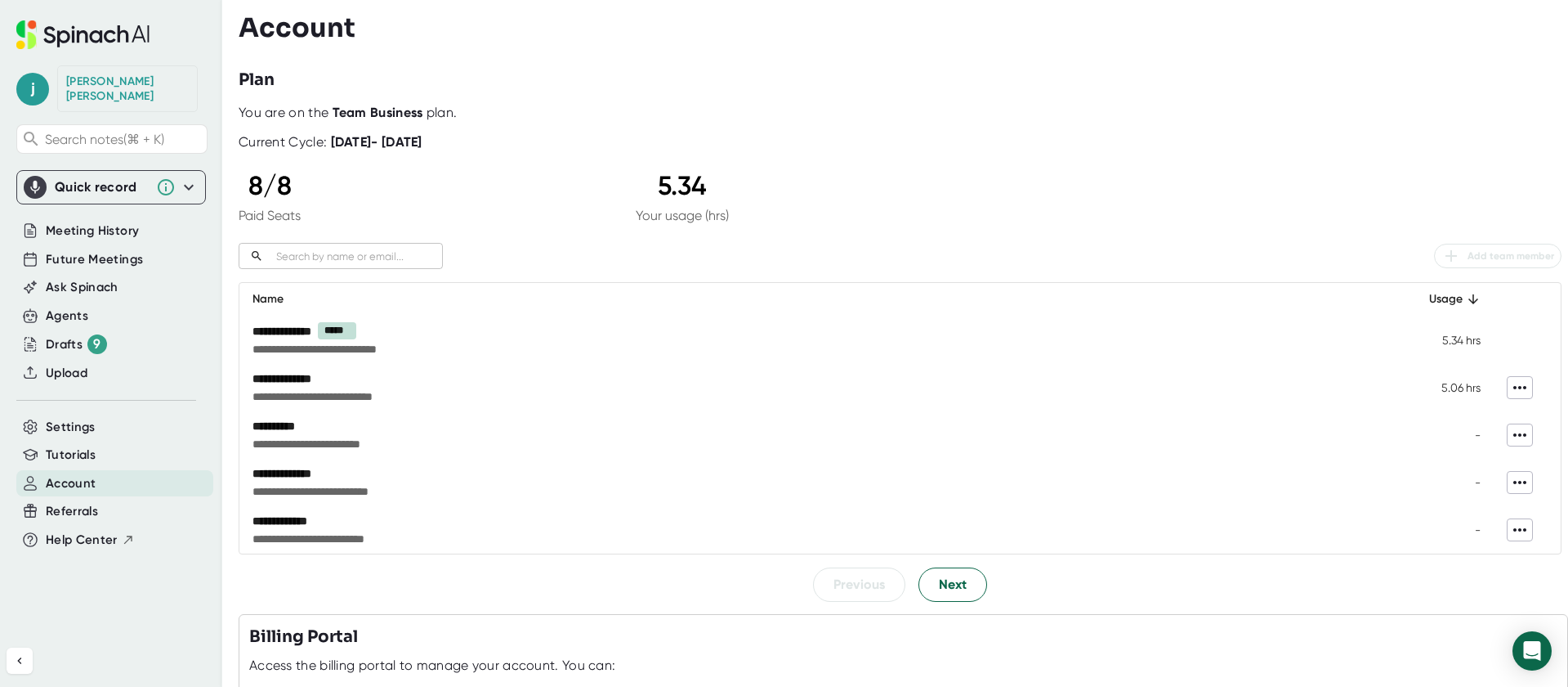
click at [1522, 438] on icon at bounding box center [1520, 434] width 20 height 20
click at [592, 461] on div at bounding box center [784, 344] width 1568 height 687
click at [962, 586] on span "Next" at bounding box center [953, 584] width 28 height 20
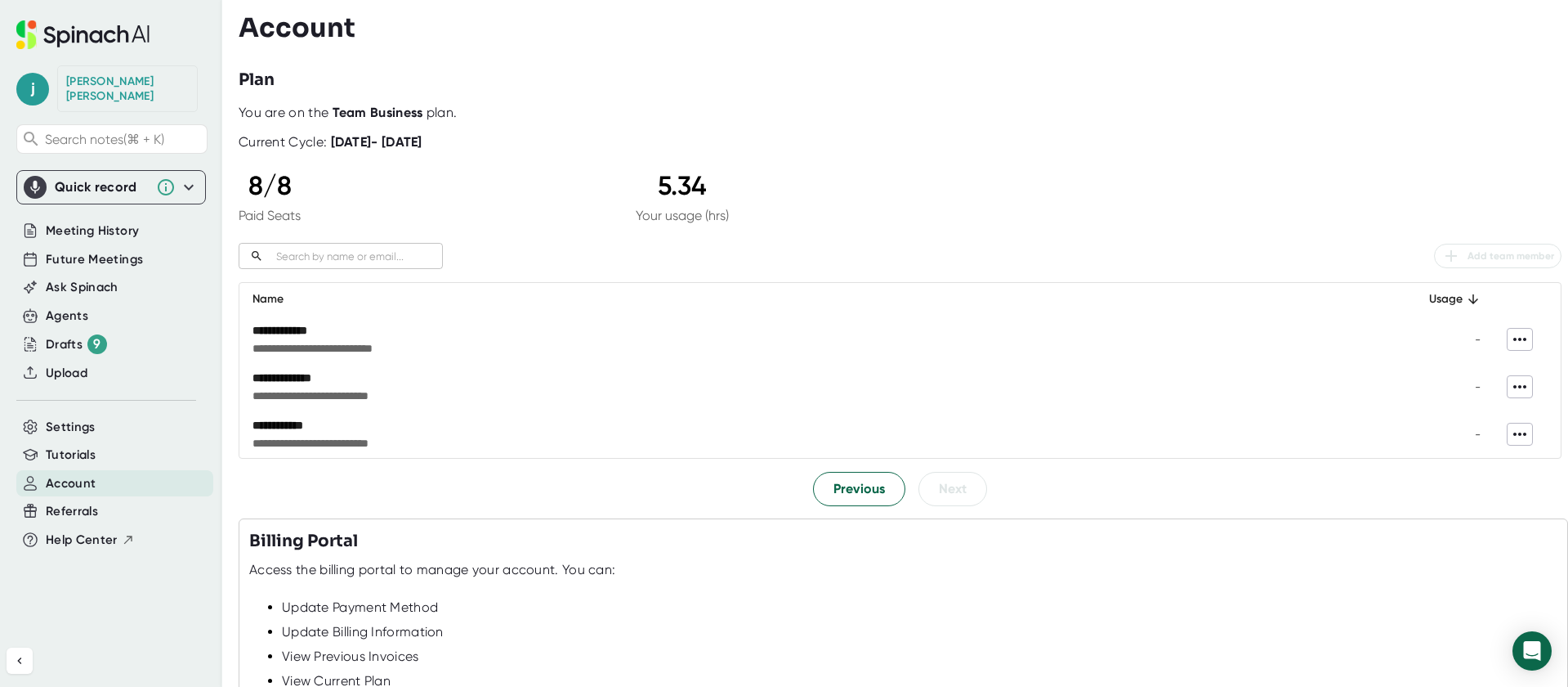
click at [168, 74] on div "Jason Reynolds" at bounding box center [128, 88] width 123 height 28
click at [68, 131] on span "Search notes (⌘ + K)" at bounding box center [123, 139] width 158 height 16
click at [73, 474] on span "Account" at bounding box center [71, 483] width 50 height 19
click at [841, 492] on span "Previous" at bounding box center [860, 488] width 52 height 20
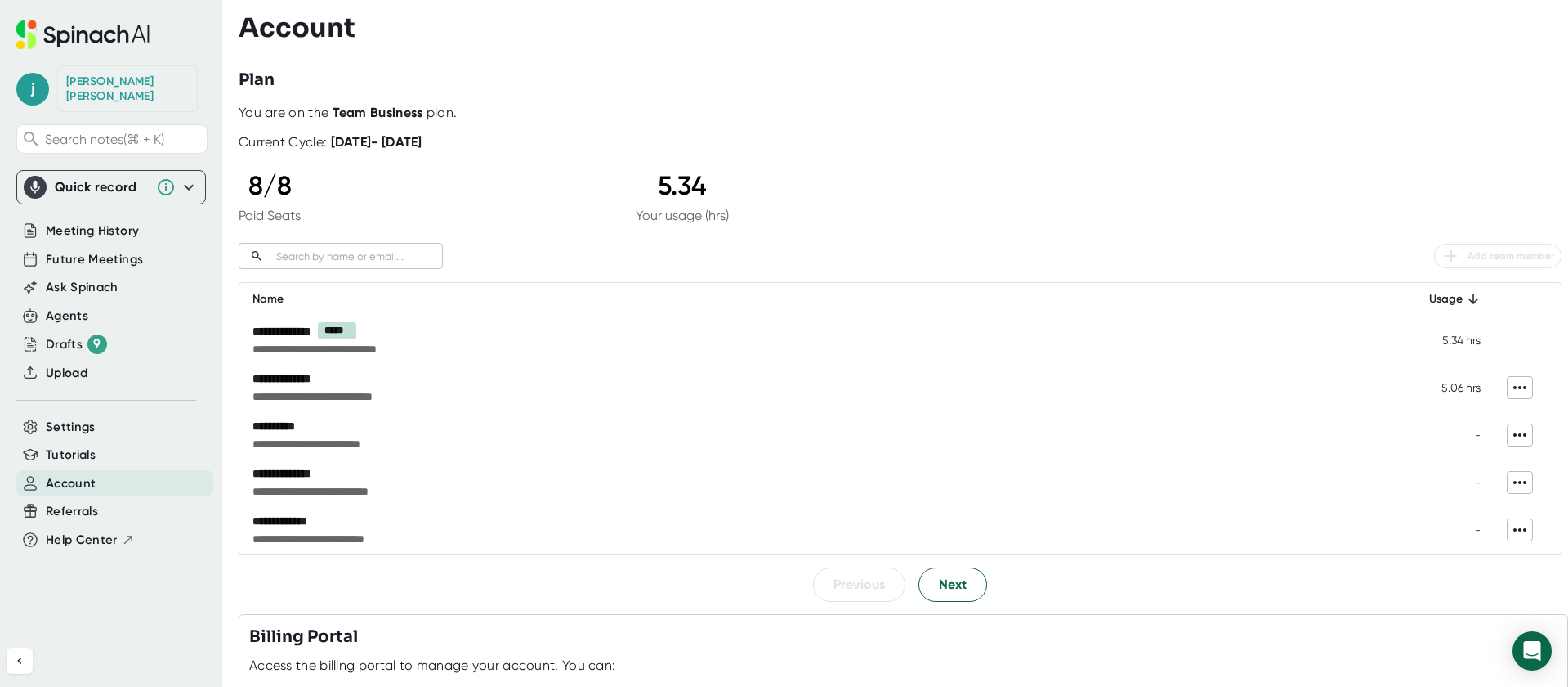
click at [272, 426] on div "**********" at bounding box center [683, 425] width 861 height 16
click at [326, 255] on input "text" at bounding box center [356, 256] width 173 height 19
click at [1527, 481] on icon at bounding box center [1520, 482] width 20 height 20
click at [1502, 517] on div "Remove" at bounding box center [1517, 517] width 51 height 16
click at [954, 588] on span "Next" at bounding box center [953, 584] width 28 height 20
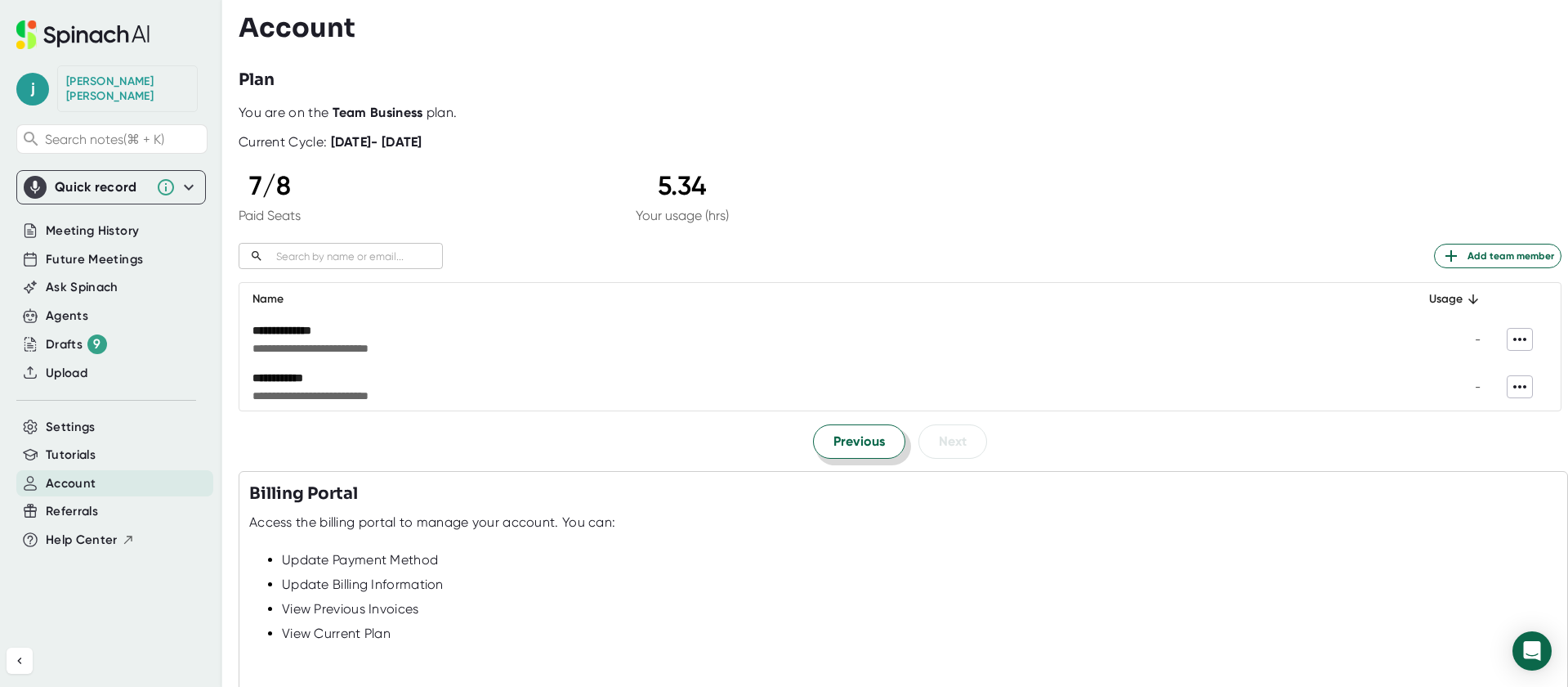
click at [855, 440] on span "Previous" at bounding box center [860, 441] width 52 height 20
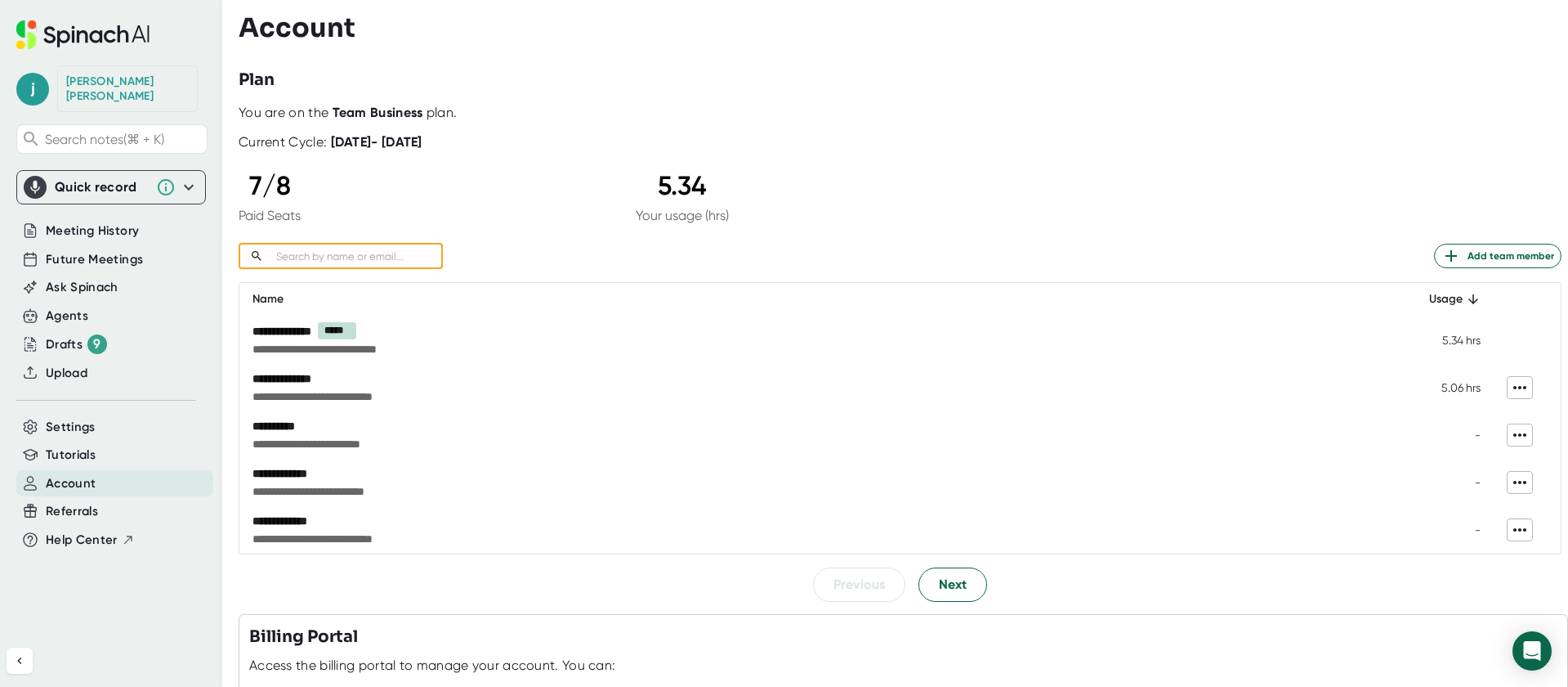
click at [283, 257] on input "text" at bounding box center [356, 256] width 173 height 19
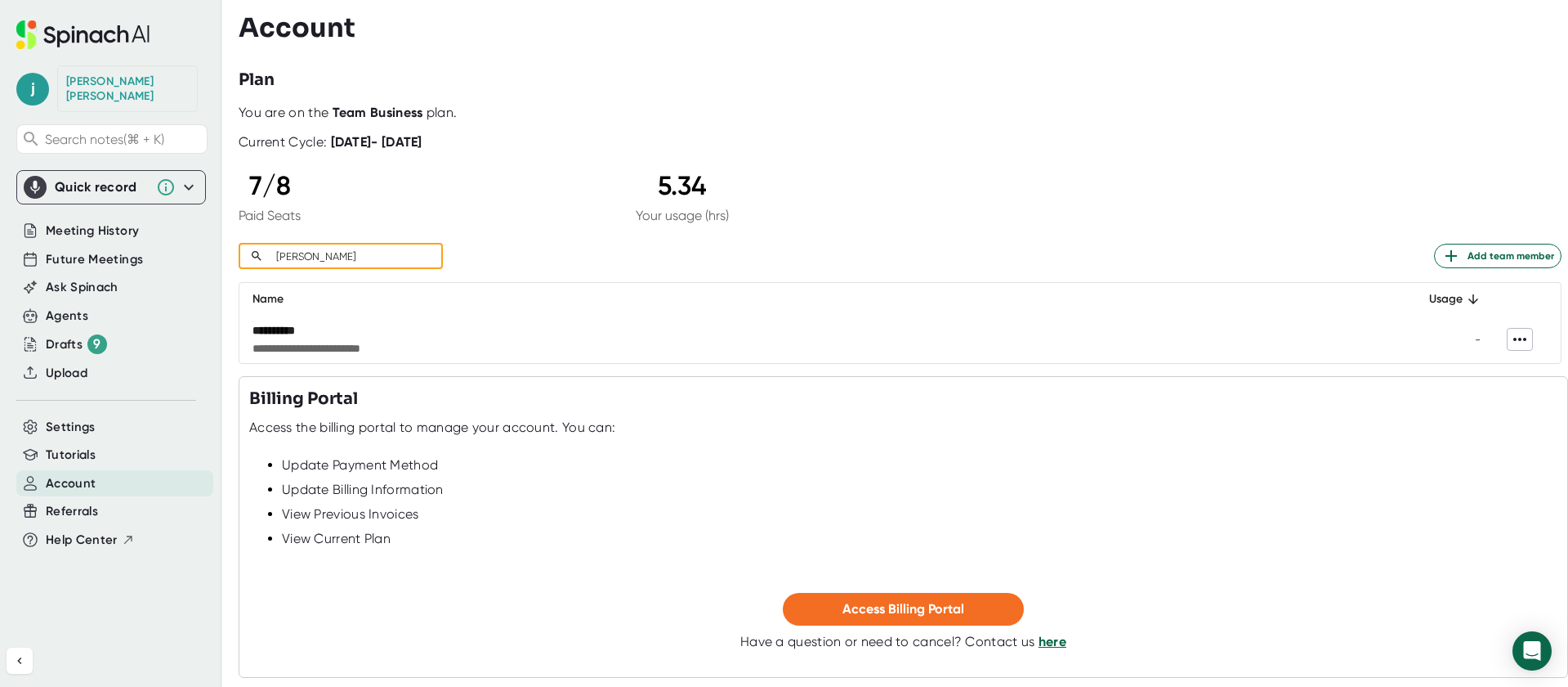
type input "Diana"
click at [1520, 338] on icon at bounding box center [1520, 339] width 13 height 3
click at [1354, 345] on div at bounding box center [784, 344] width 1568 height 687
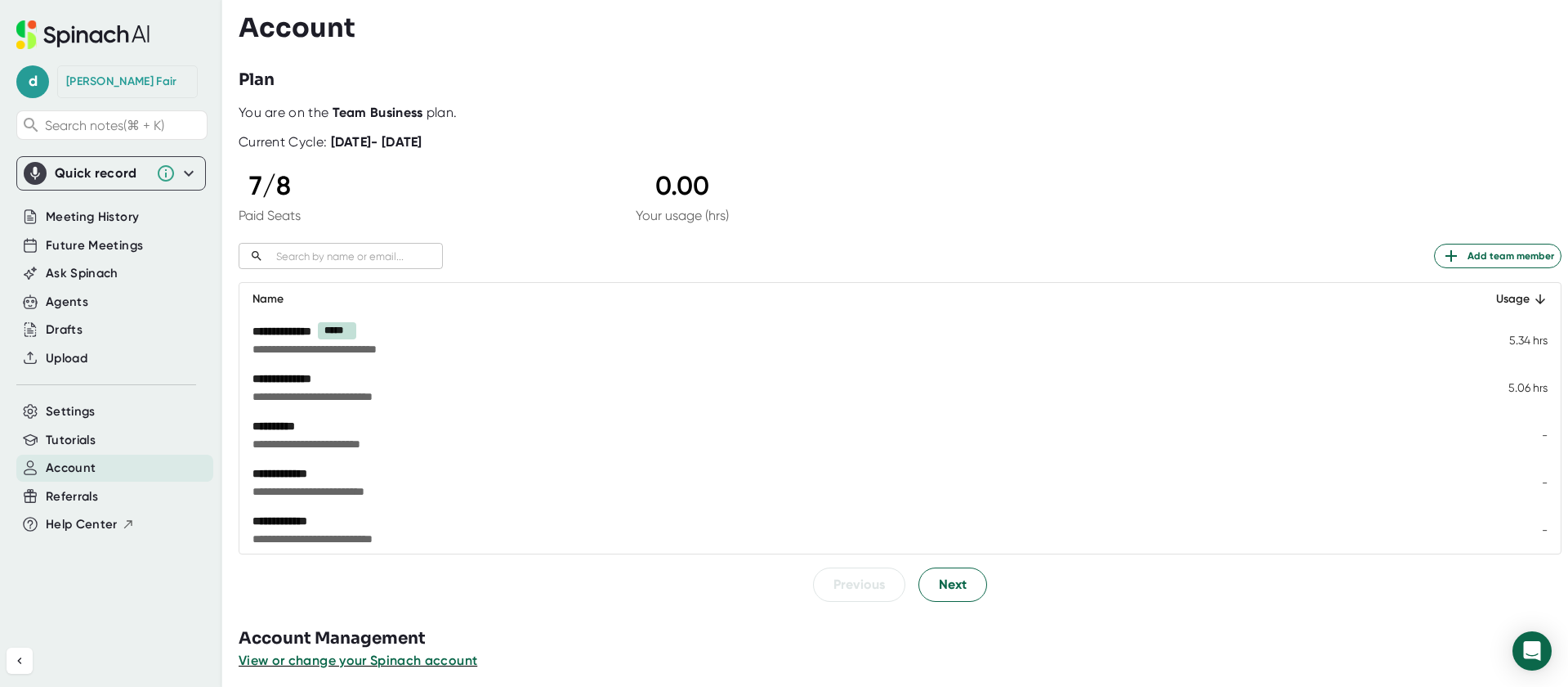
scroll to position [9, 0]
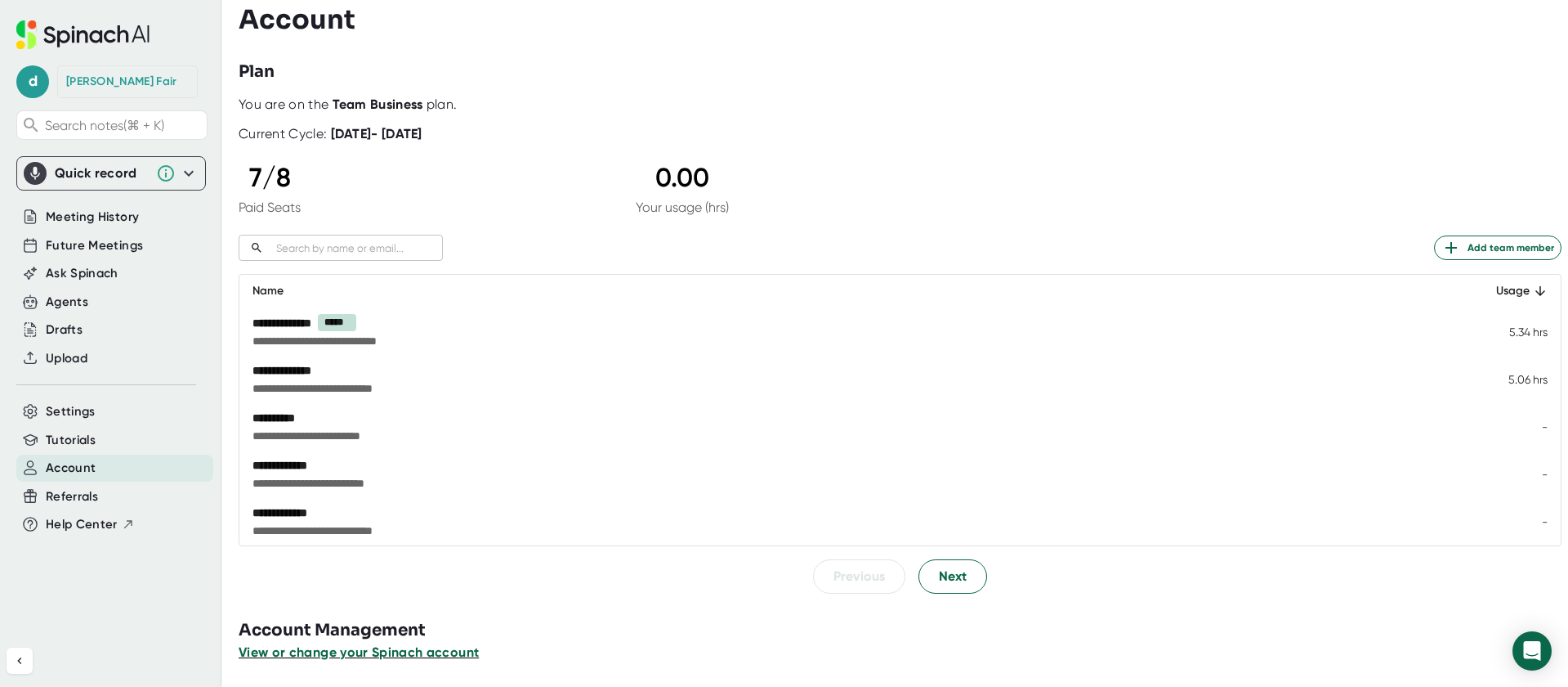
click at [294, 646] on span "View or change your Spinach account" at bounding box center [359, 652] width 240 height 16
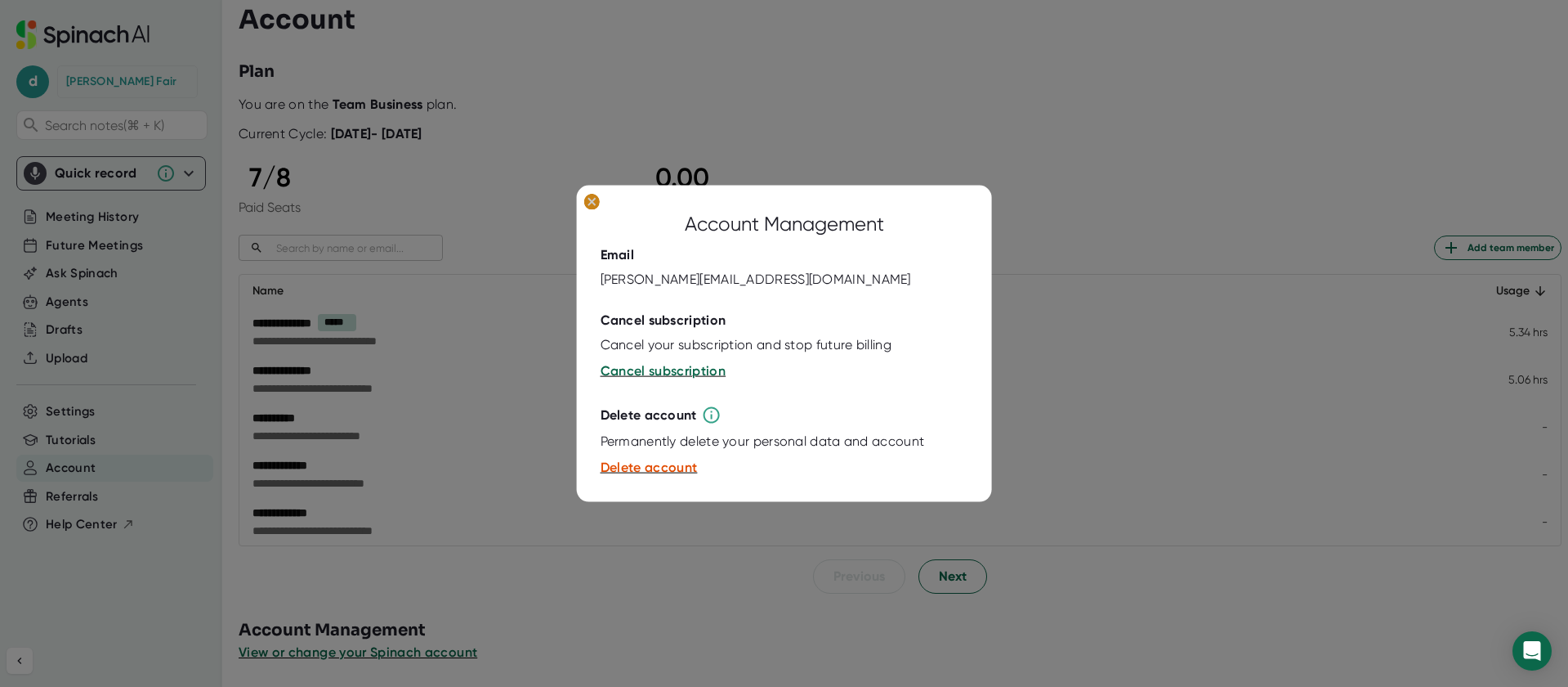
click at [589, 203] on ellipse at bounding box center [591, 201] width 16 height 16
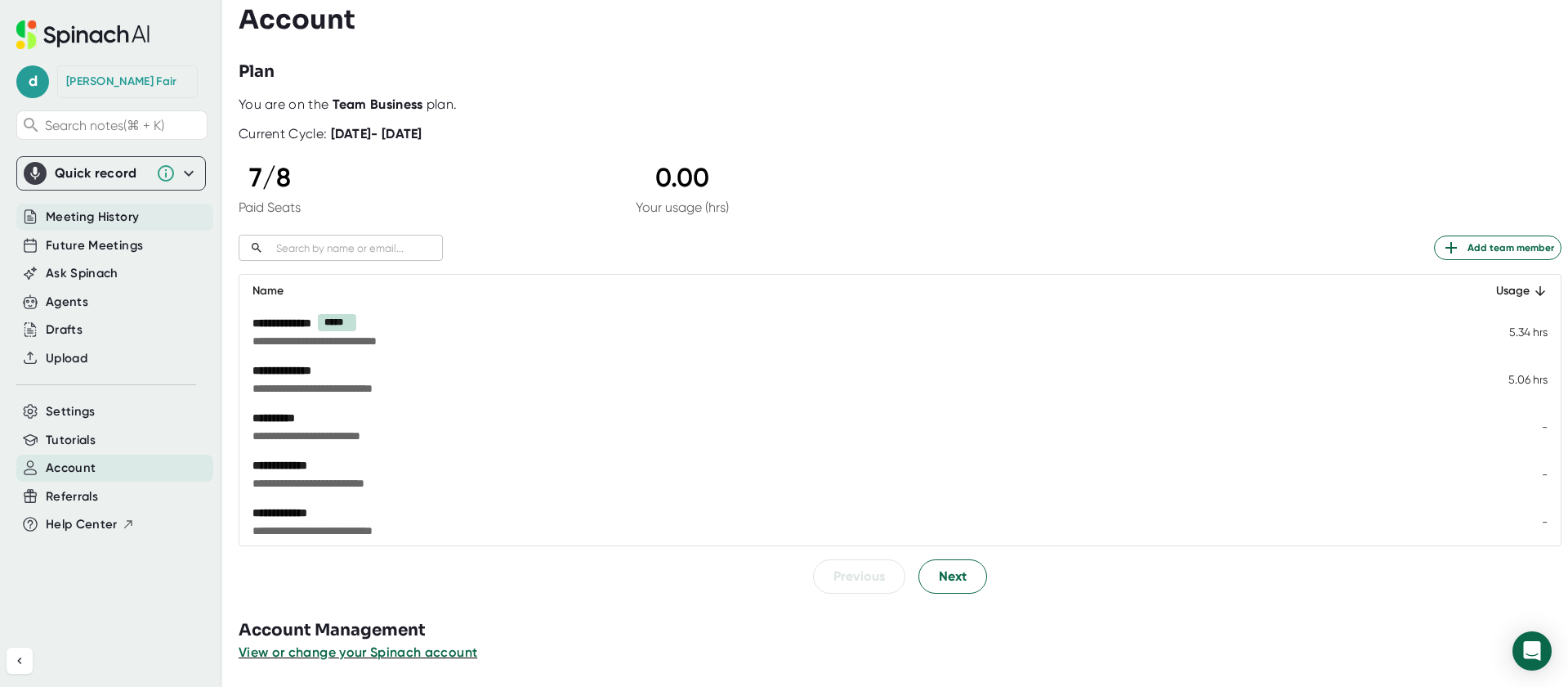
click at [111, 217] on span "Meeting History" at bounding box center [92, 217] width 93 height 19
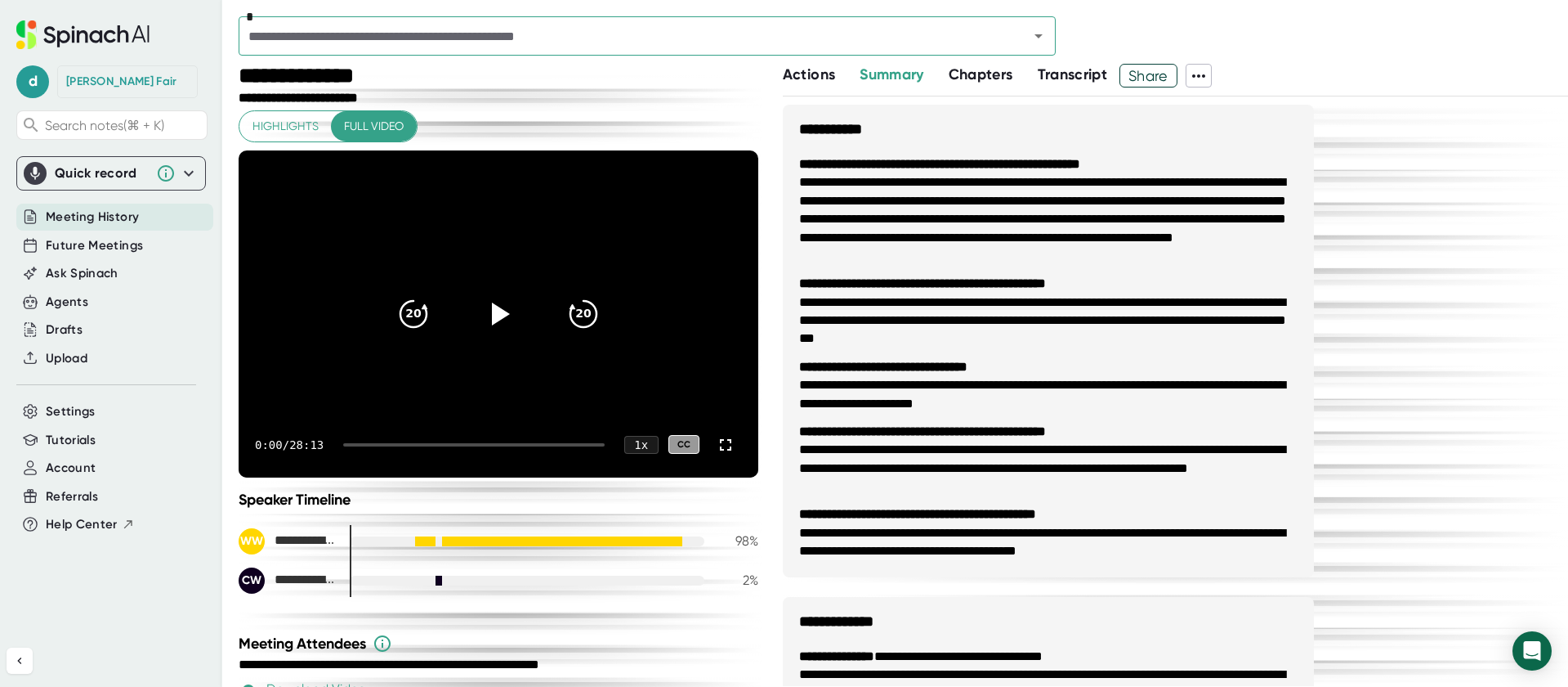
scroll to position [187, 0]
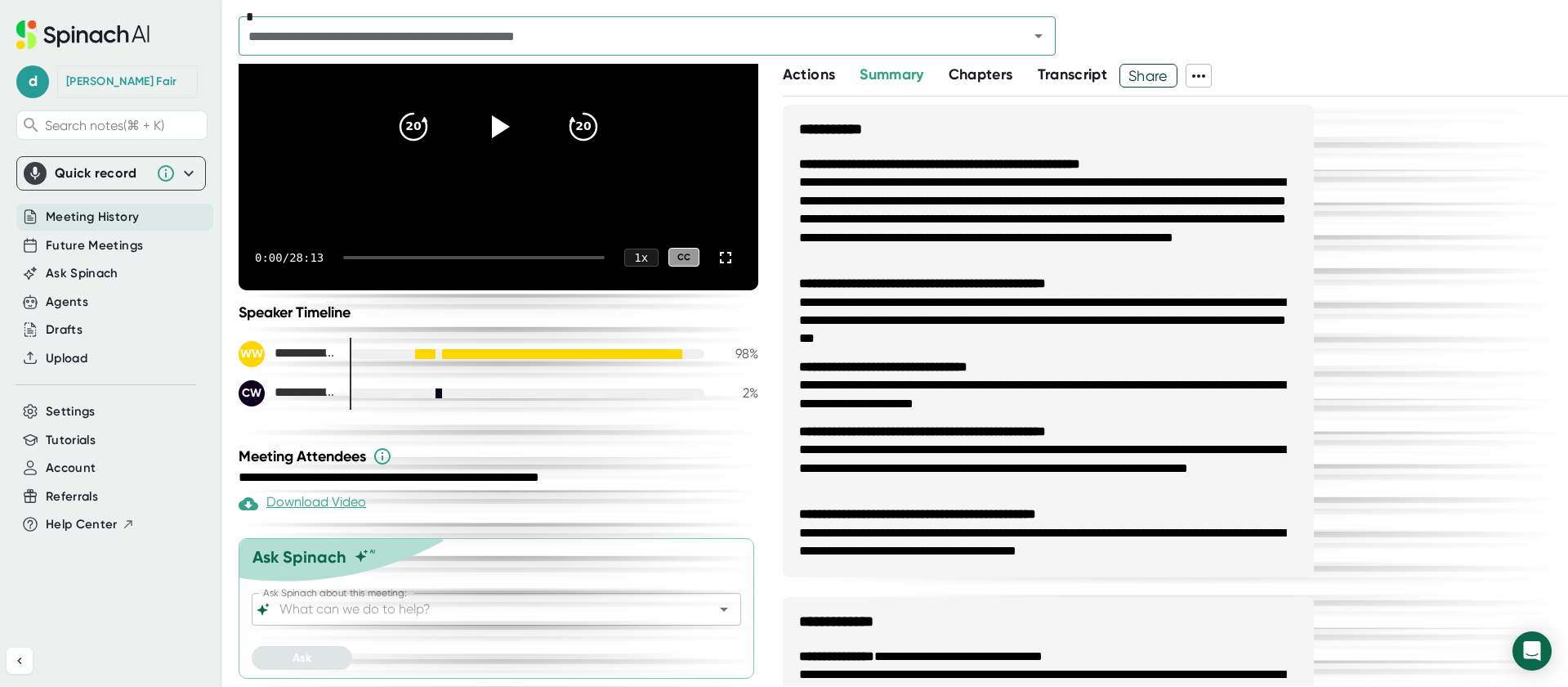
click at [190, 176] on icon at bounding box center [188, 173] width 20 height 20
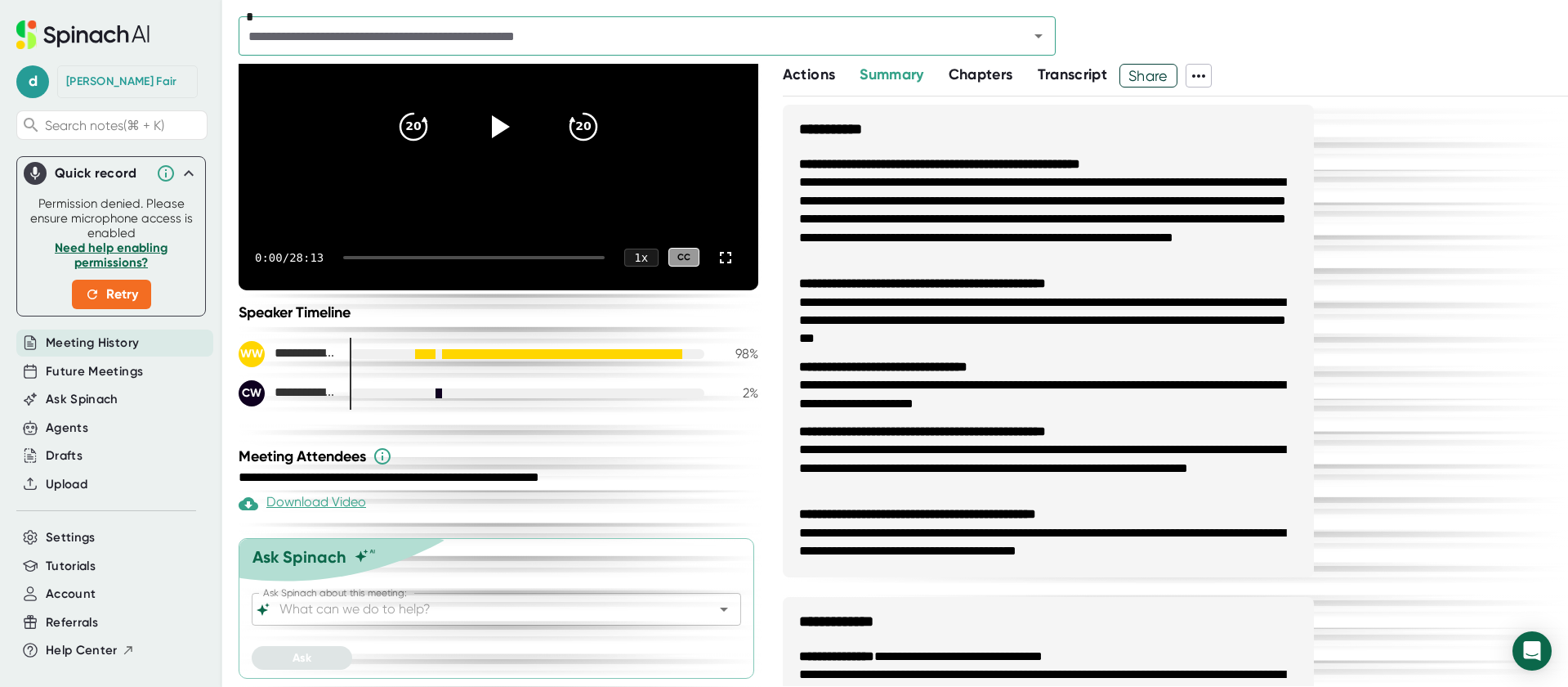
click at [186, 173] on icon at bounding box center [188, 173] width 9 height 6
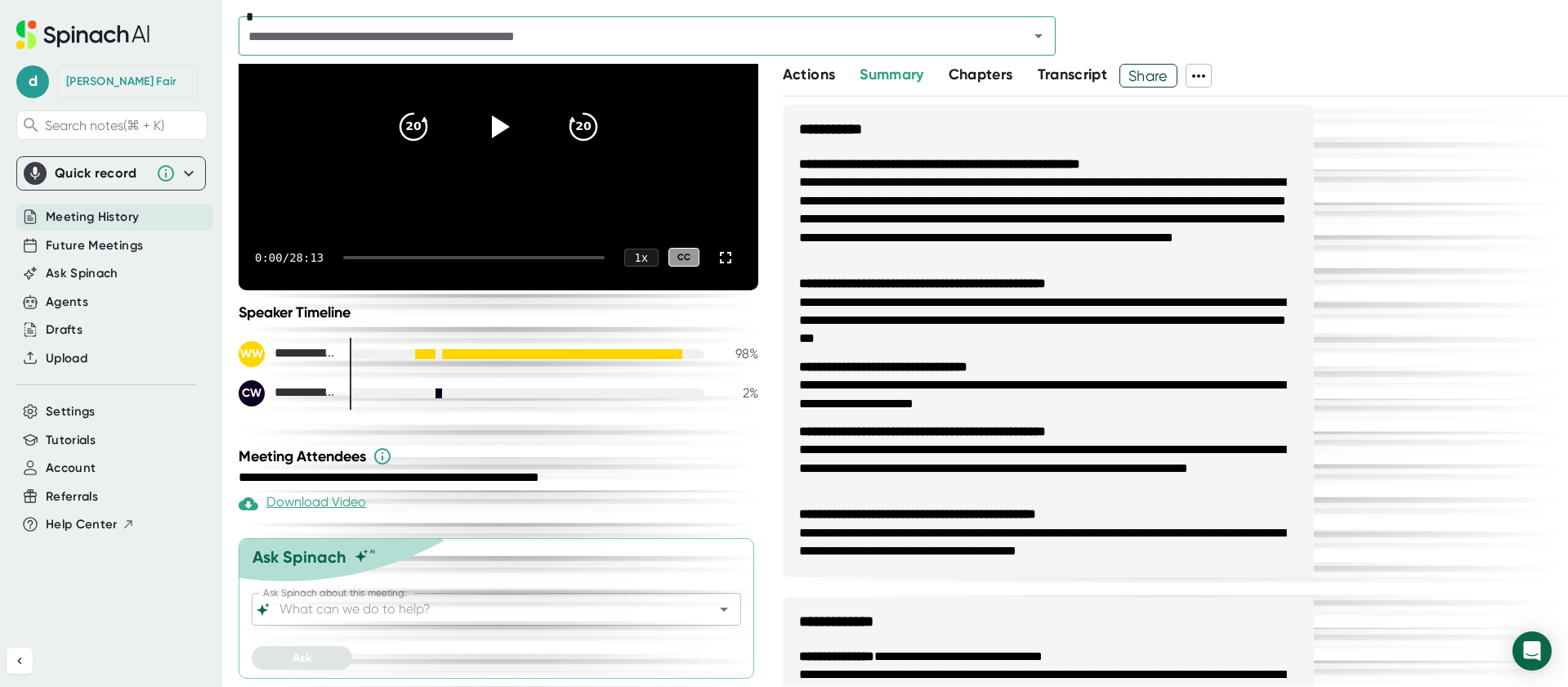
click at [94, 214] on span "Meeting History" at bounding box center [92, 217] width 93 height 19
click at [1034, 35] on icon "Open" at bounding box center [1038, 35] width 20 height 20
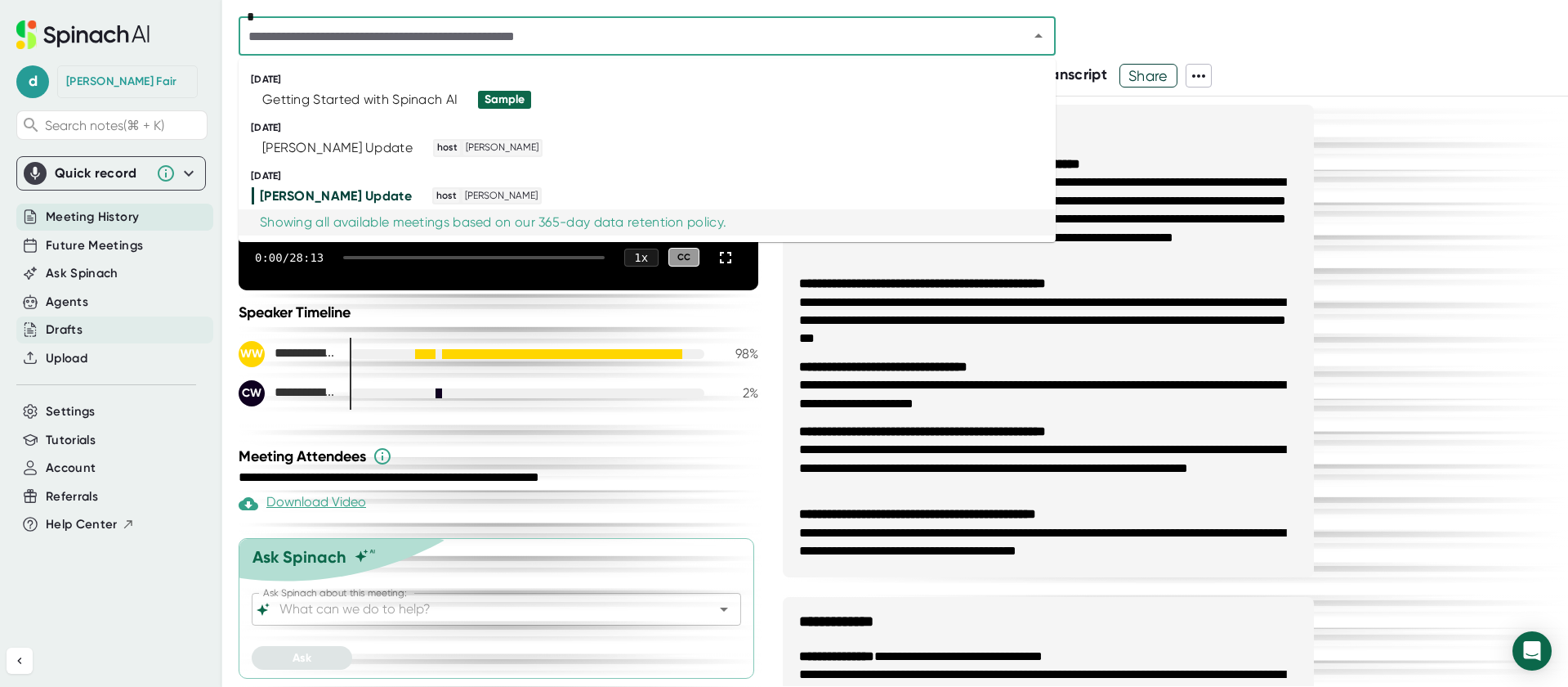
click at [85, 331] on div "Drafts" at bounding box center [115, 330] width 197 height 27
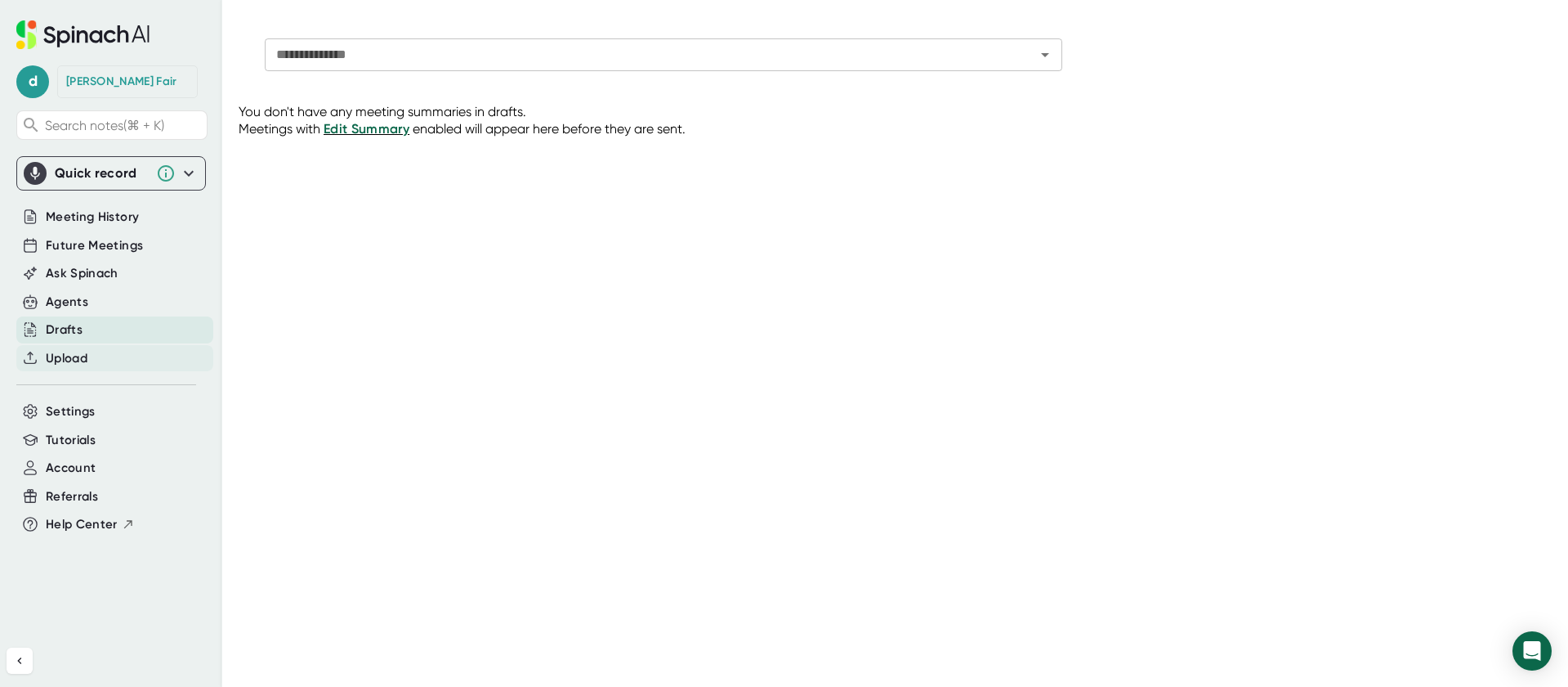
click at [74, 356] on span "Upload" at bounding box center [66, 358] width 41 height 19
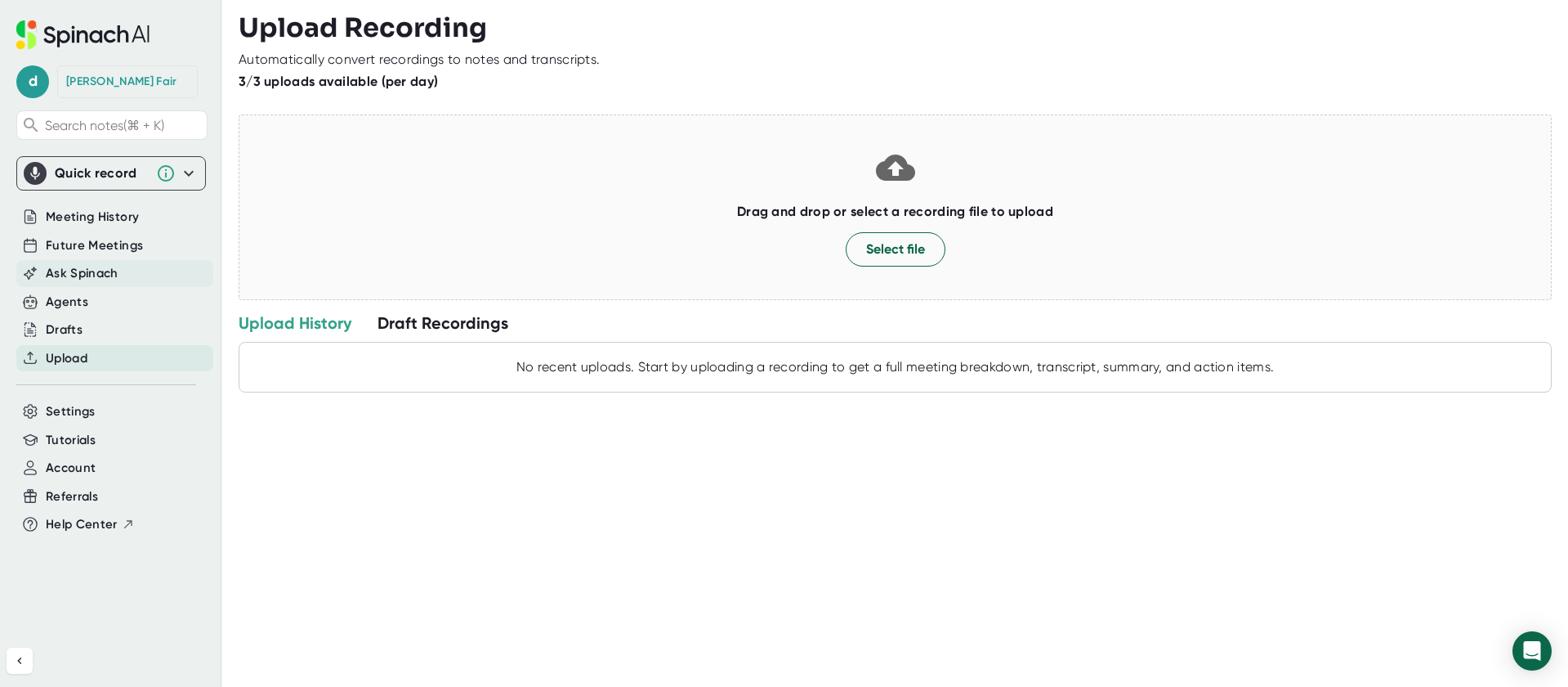
click at [72, 272] on span "Ask Spinach" at bounding box center [82, 274] width 72 height 19
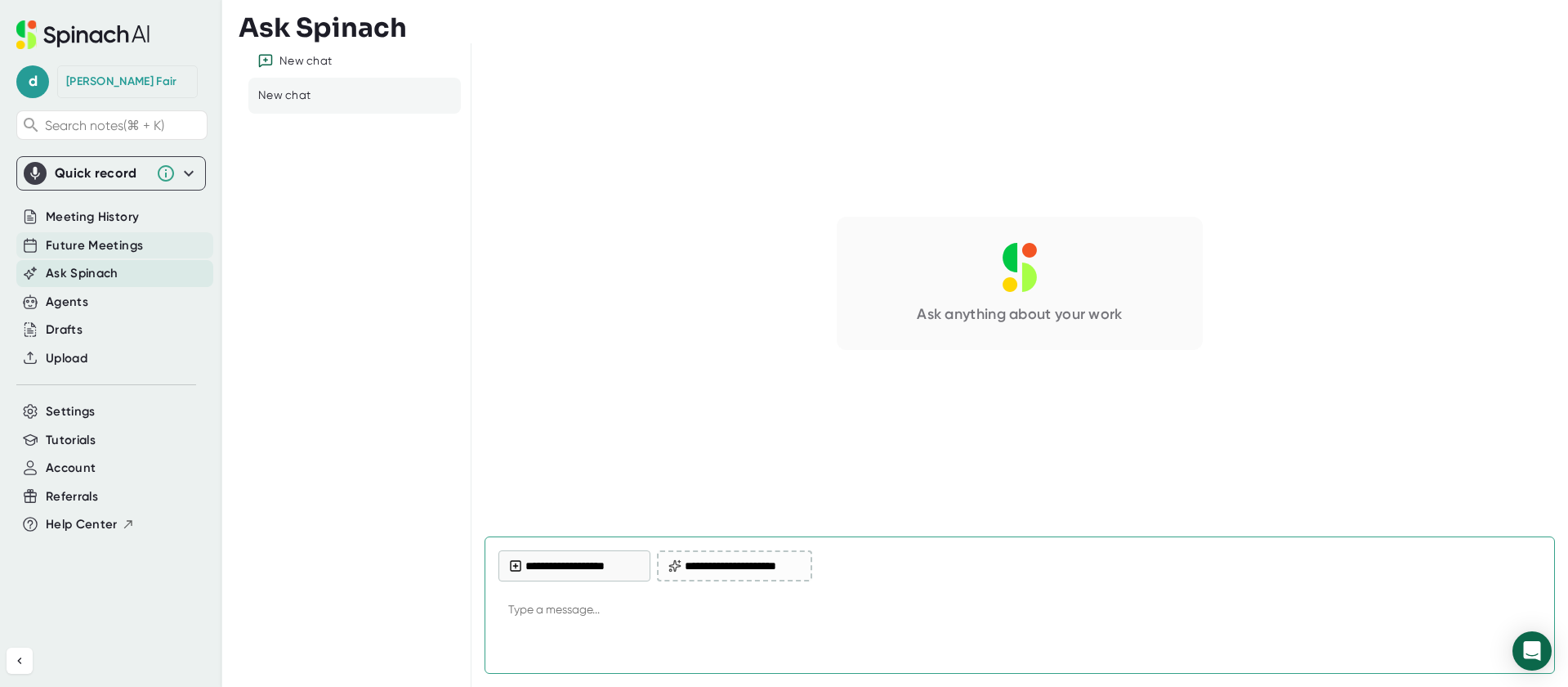
type textarea "x"
click at [90, 236] on span "Future Meetings" at bounding box center [94, 246] width 98 height 19
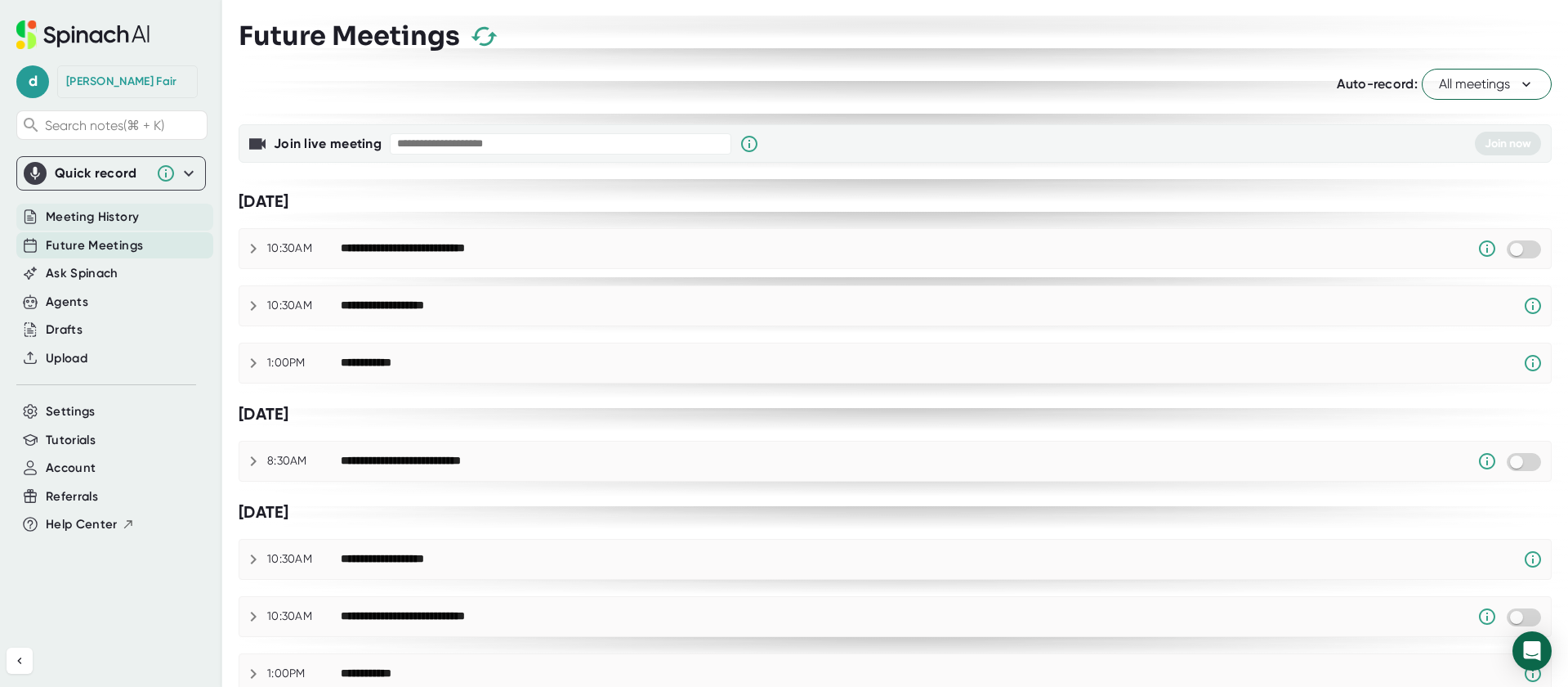
click at [73, 216] on span "Meeting History" at bounding box center [92, 217] width 93 height 19
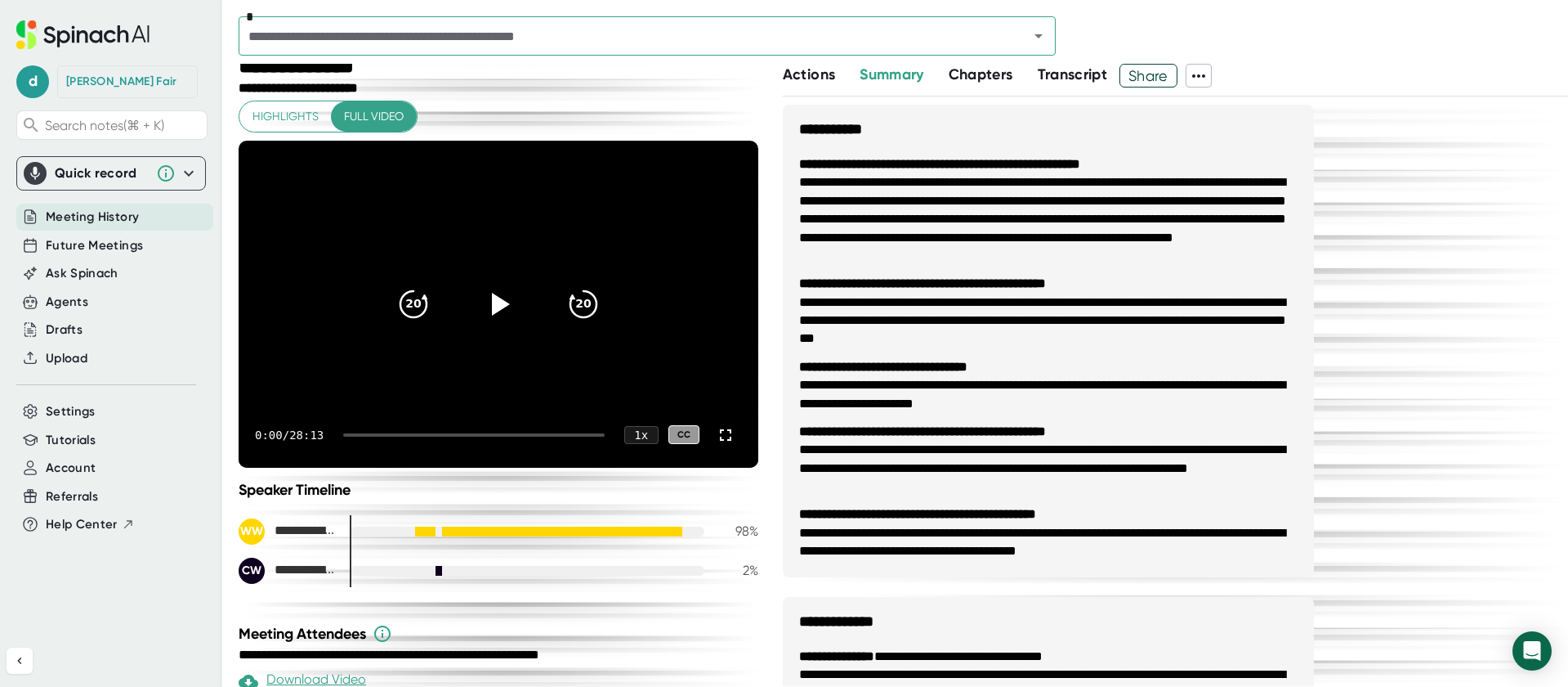
scroll to position [42, 0]
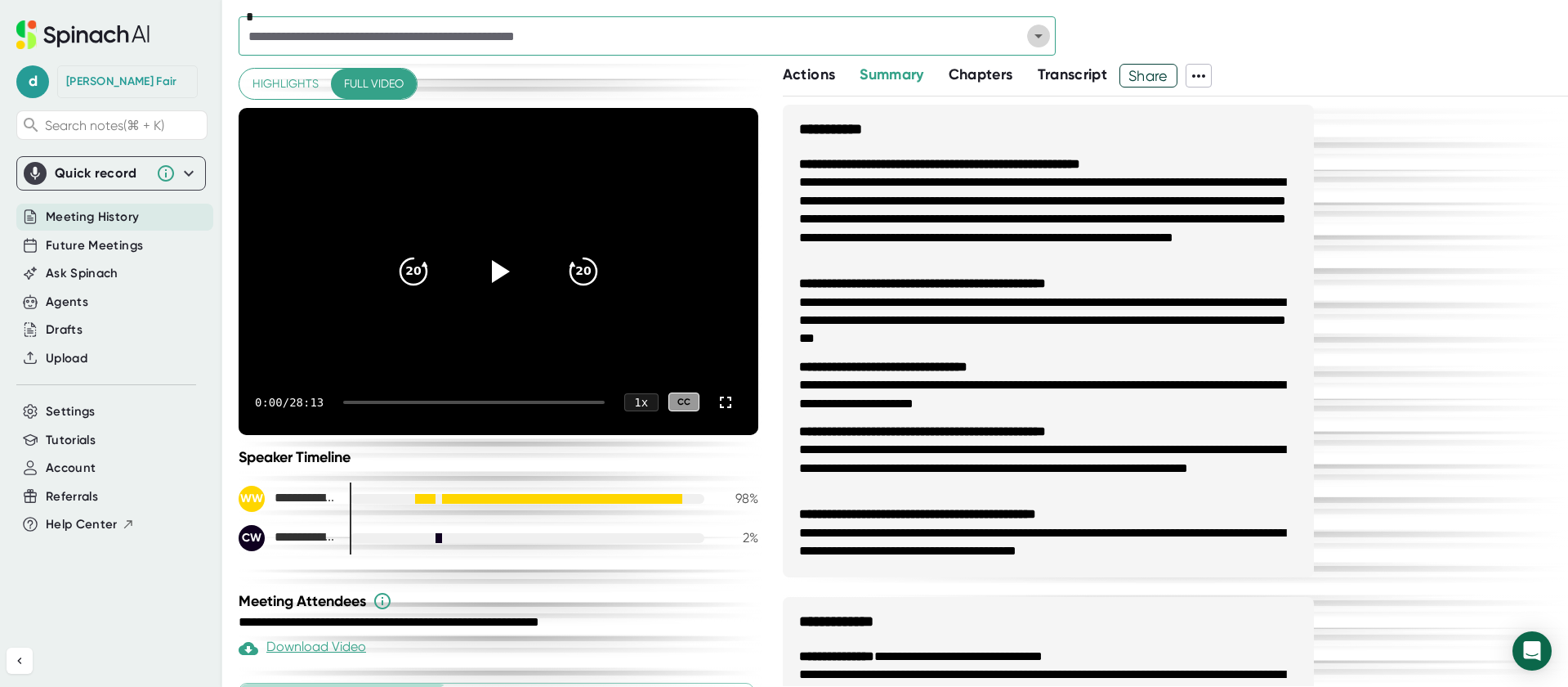
click at [1029, 35] on icon "Open" at bounding box center [1038, 35] width 20 height 20
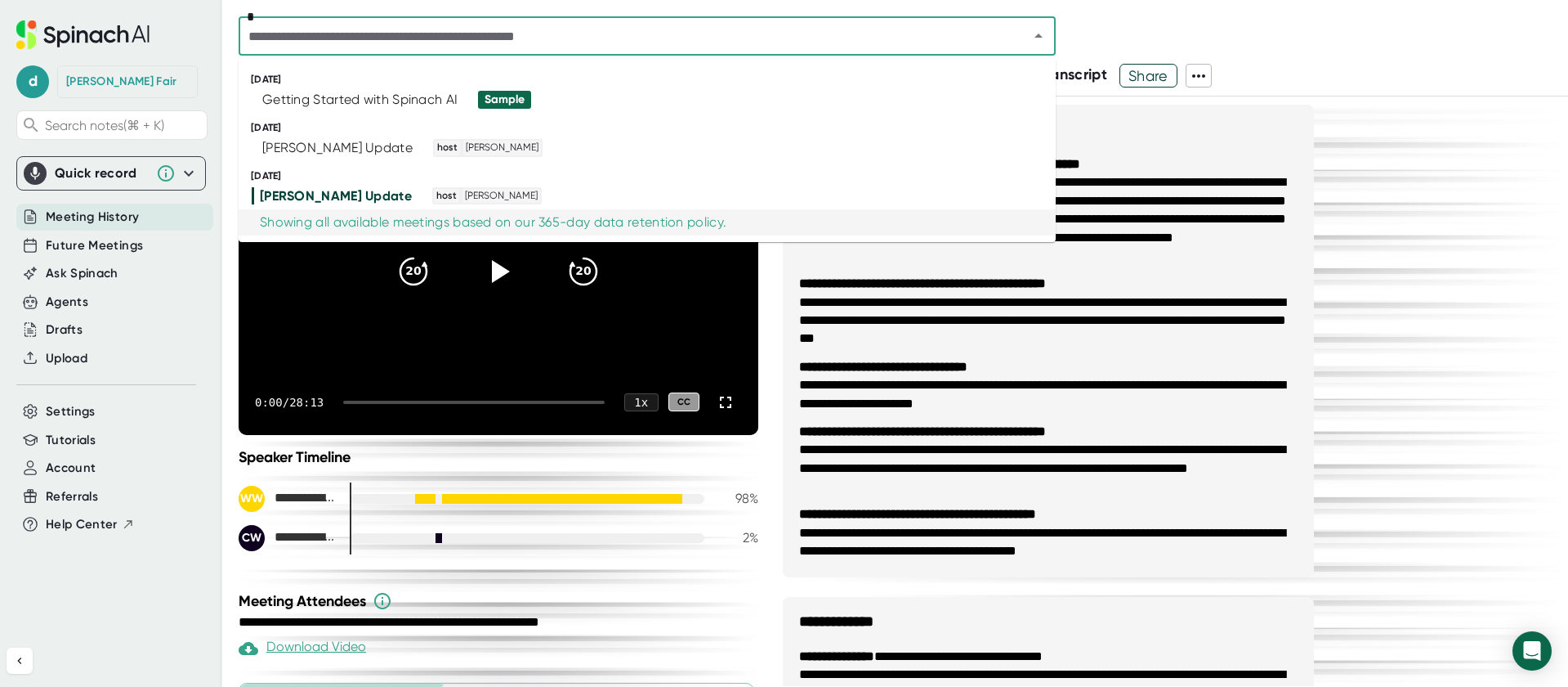
click at [478, 222] on div "Showing all available meetings based on our 365-day data retention policy." at bounding box center [493, 222] width 467 height 16
click at [79, 441] on span "Tutorials" at bounding box center [71, 440] width 50 height 19
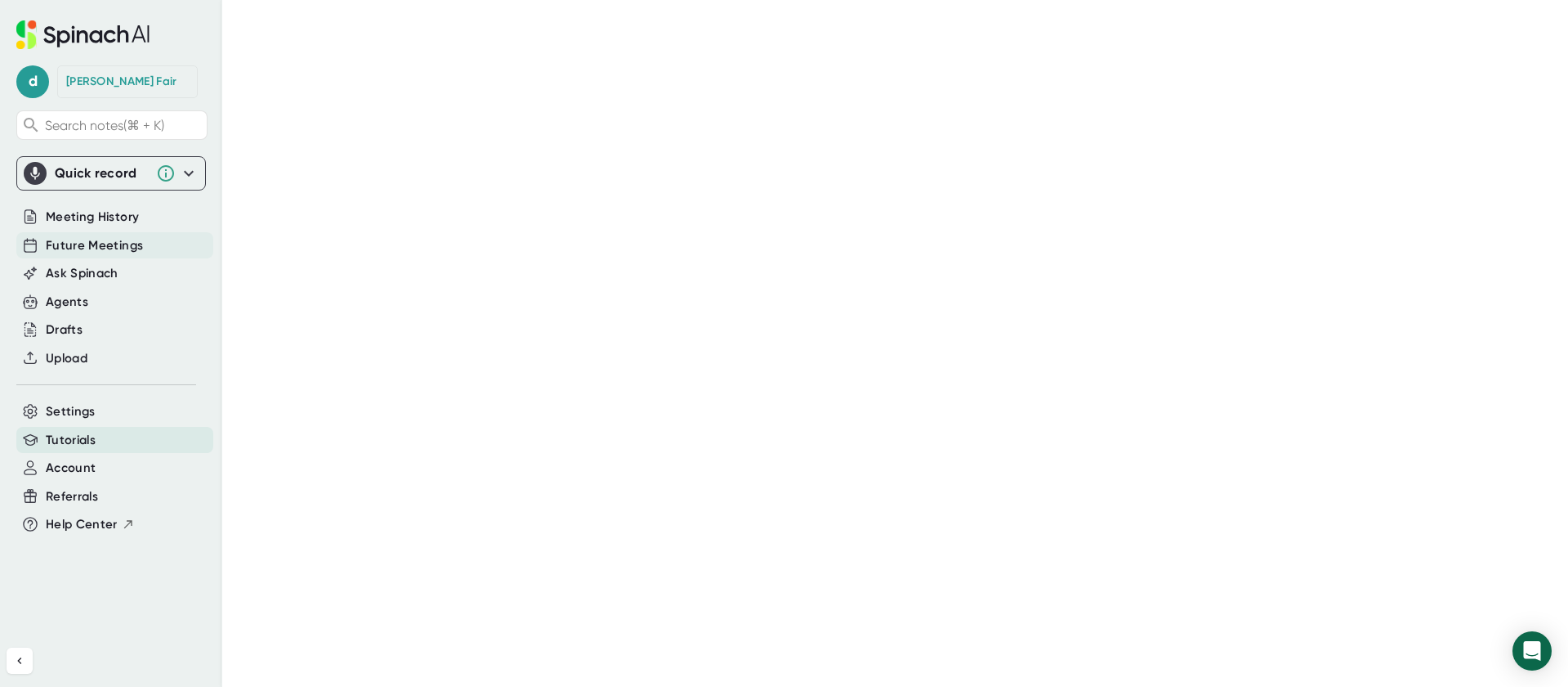
click at [91, 251] on span "Future Meetings" at bounding box center [94, 246] width 98 height 19
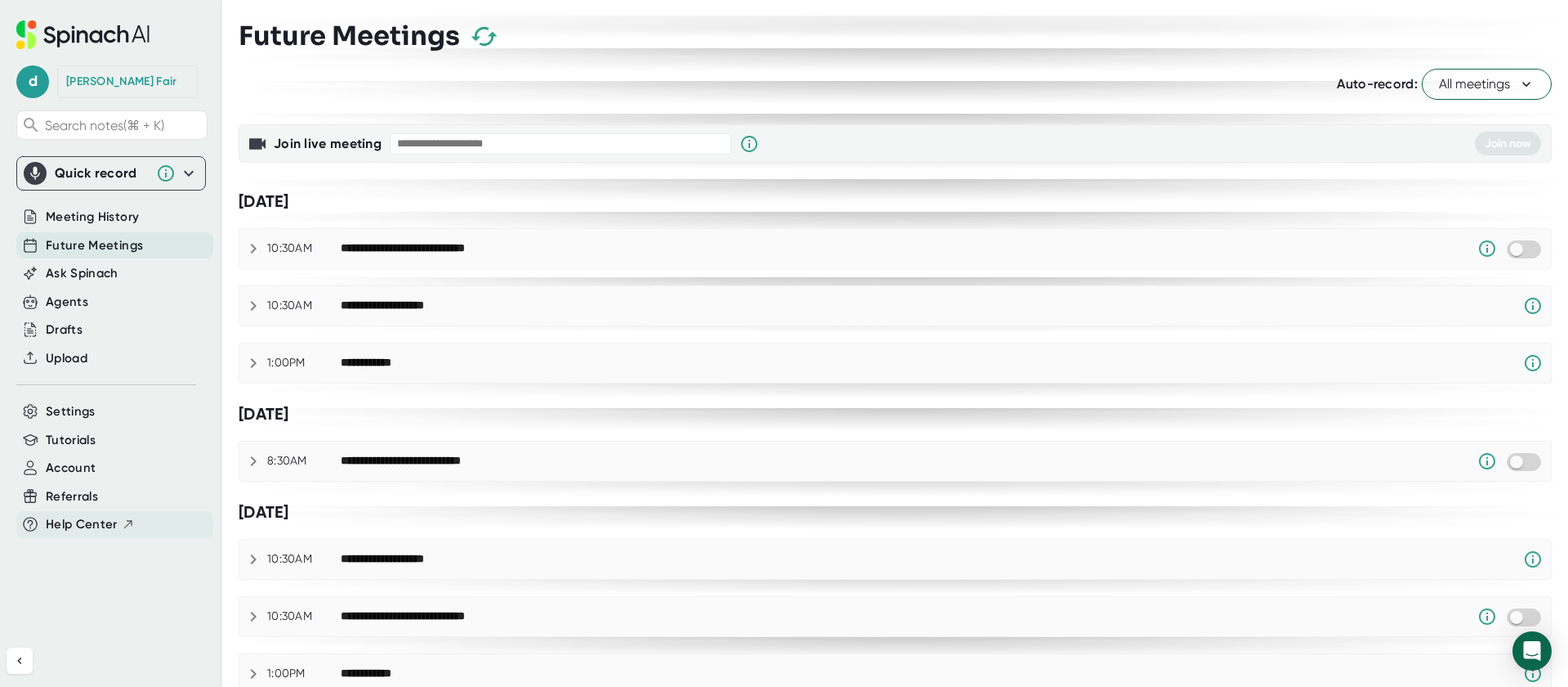
click at [96, 528] on span "Help Center" at bounding box center [81, 525] width 72 height 19
click at [1451, 88] on span "All meetings" at bounding box center [1487, 84] width 96 height 20
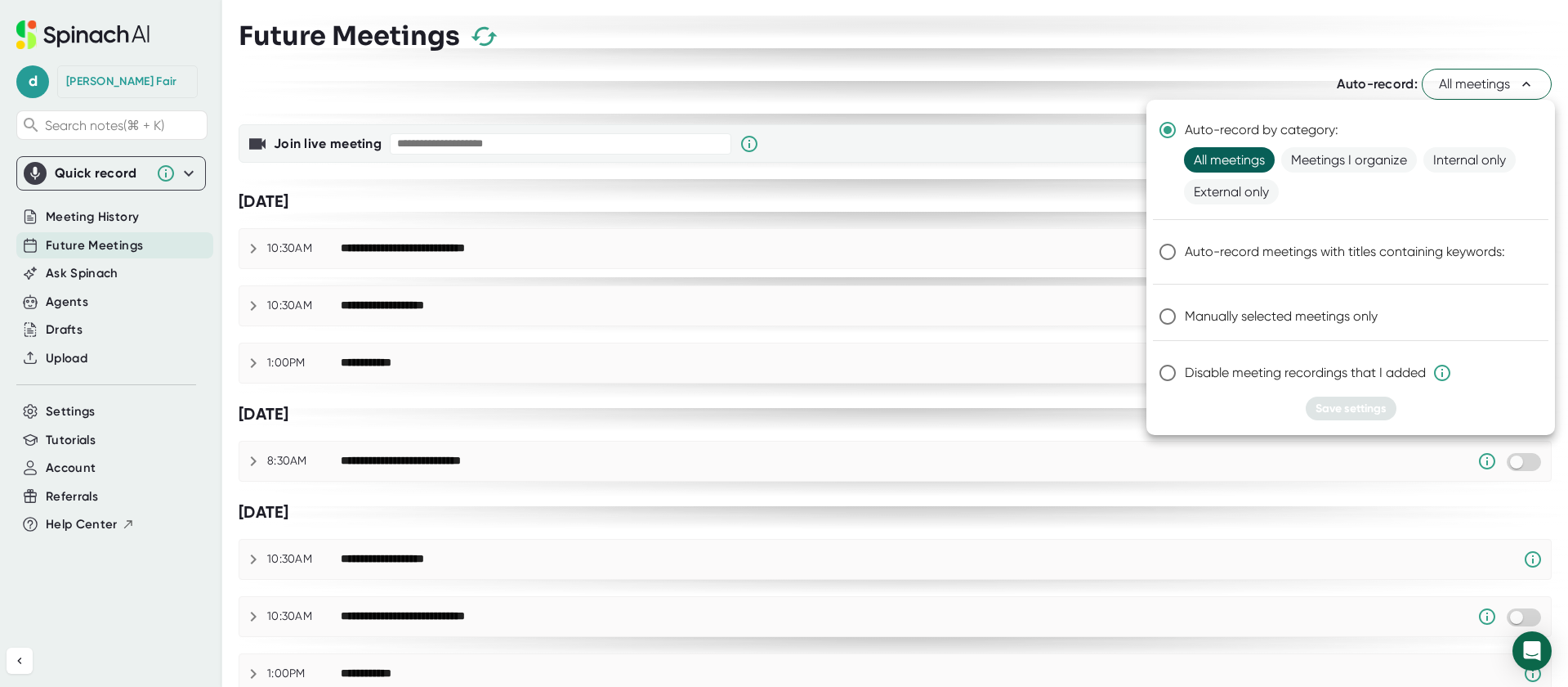
click at [1230, 167] on span "All meetings" at bounding box center [1229, 159] width 91 height 25
click at [1139, 33] on div at bounding box center [784, 344] width 1568 height 687
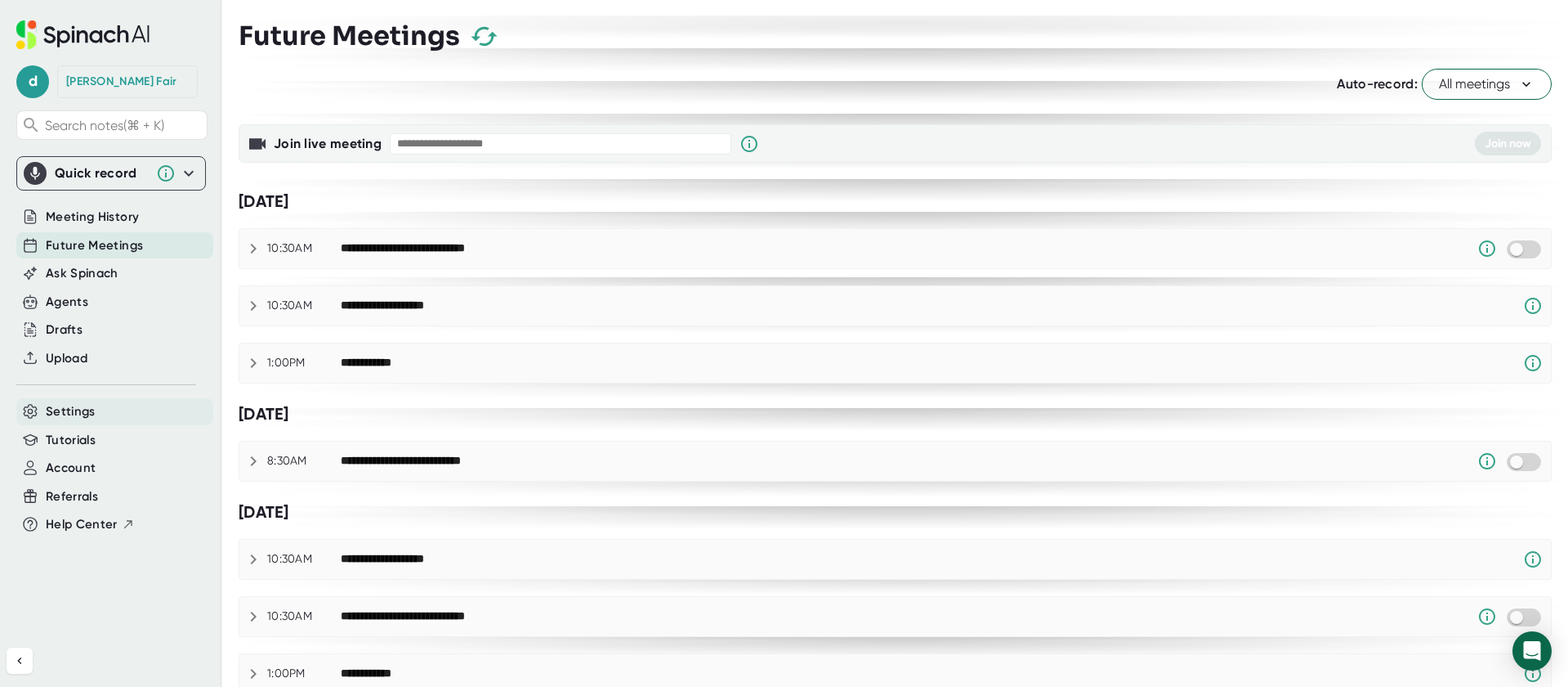
click at [91, 411] on span "Settings" at bounding box center [71, 412] width 50 height 19
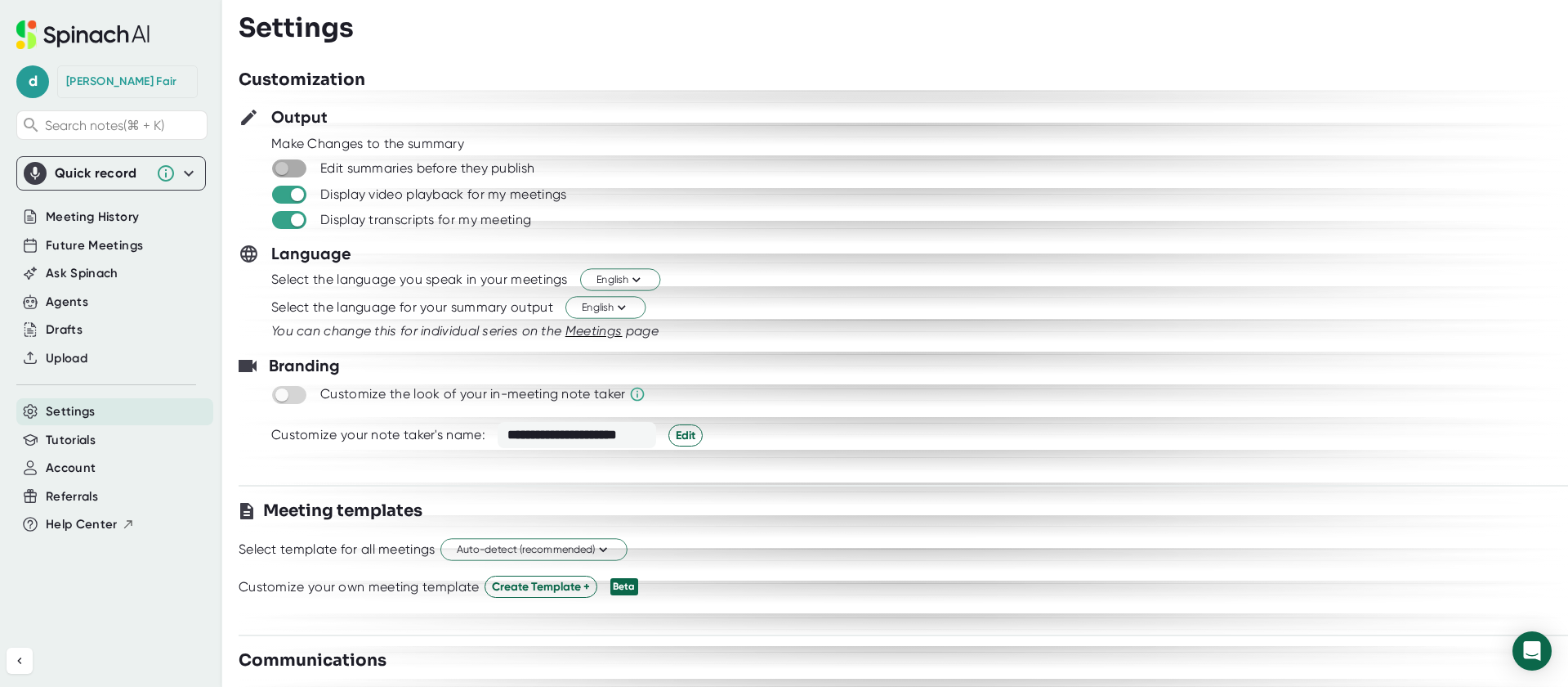
click at [291, 167] on input "checkbox" at bounding box center [281, 168] width 47 height 15
checkbox input "true"
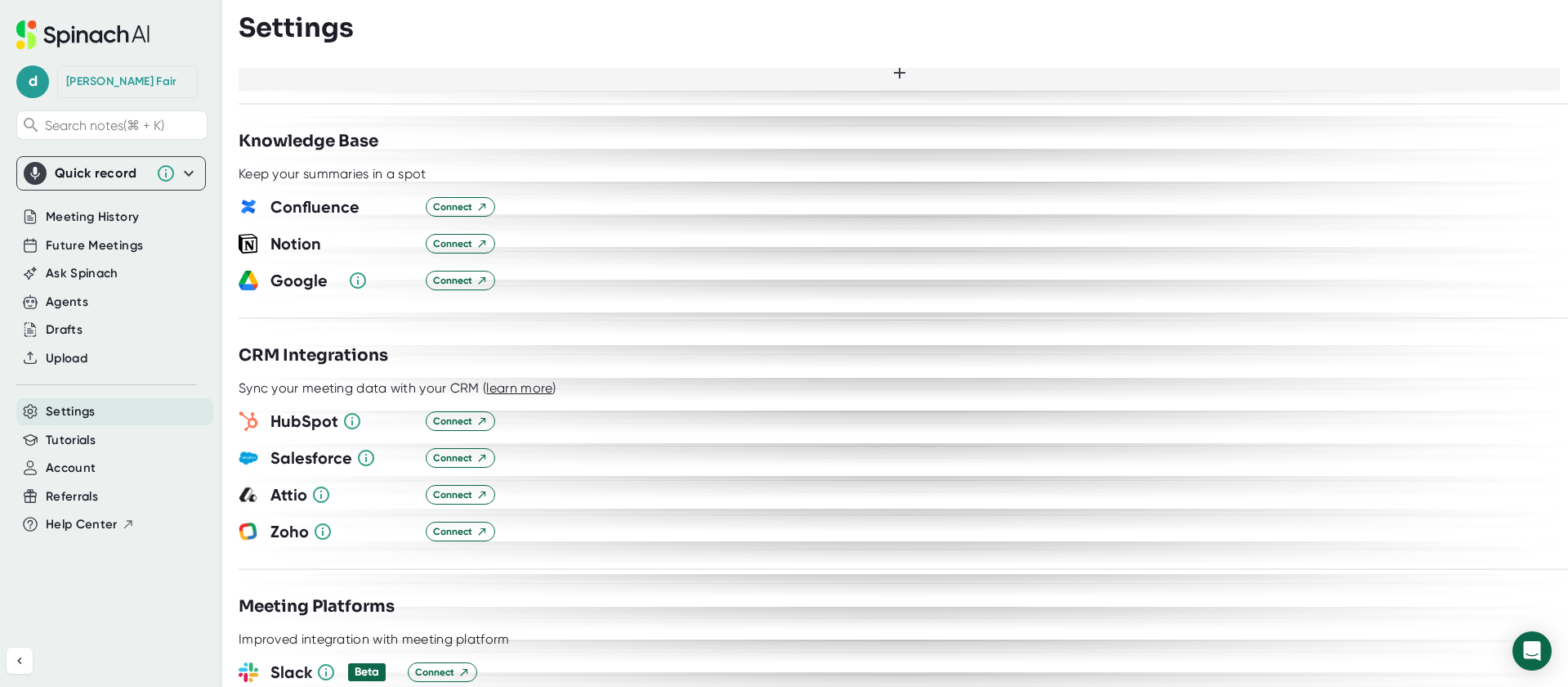
scroll to position [1116, 0]
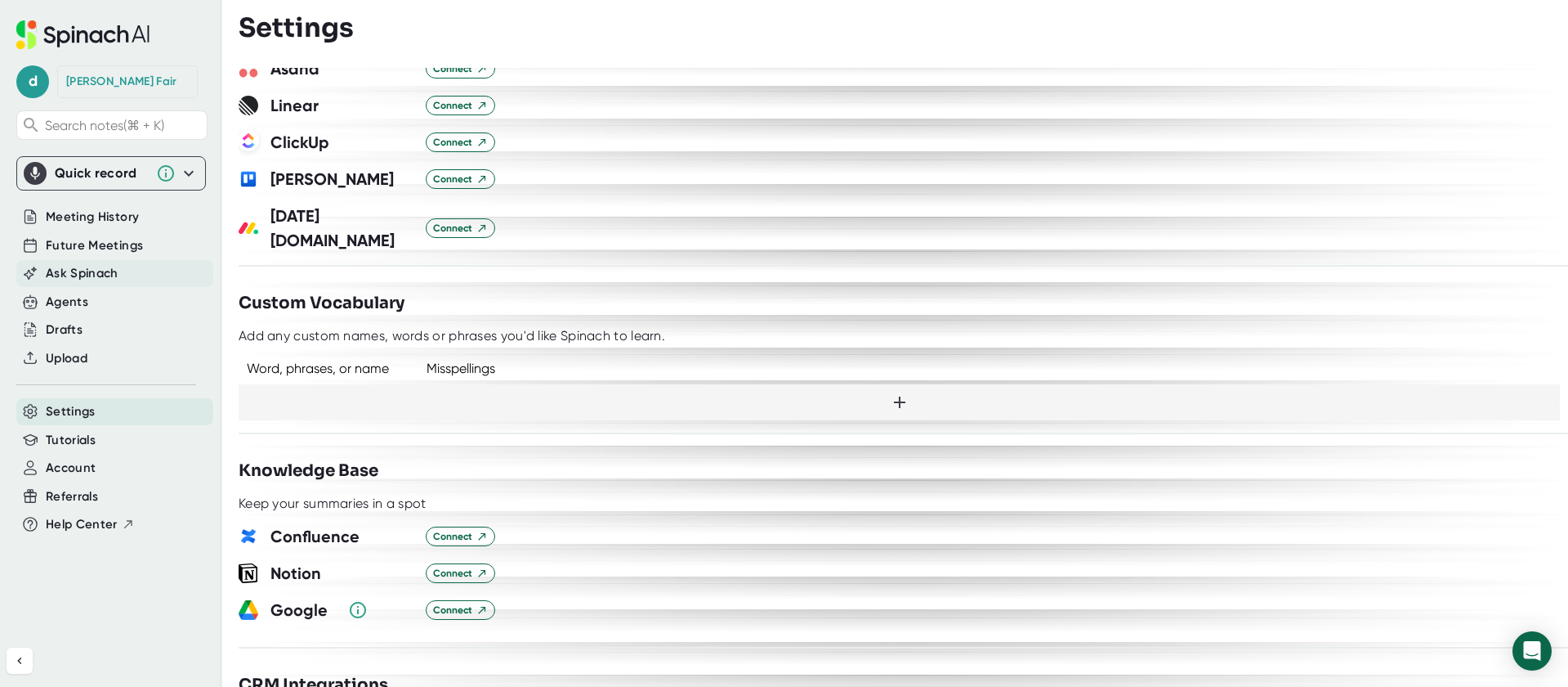
click at [92, 271] on span "Ask Spinach" at bounding box center [82, 274] width 72 height 19
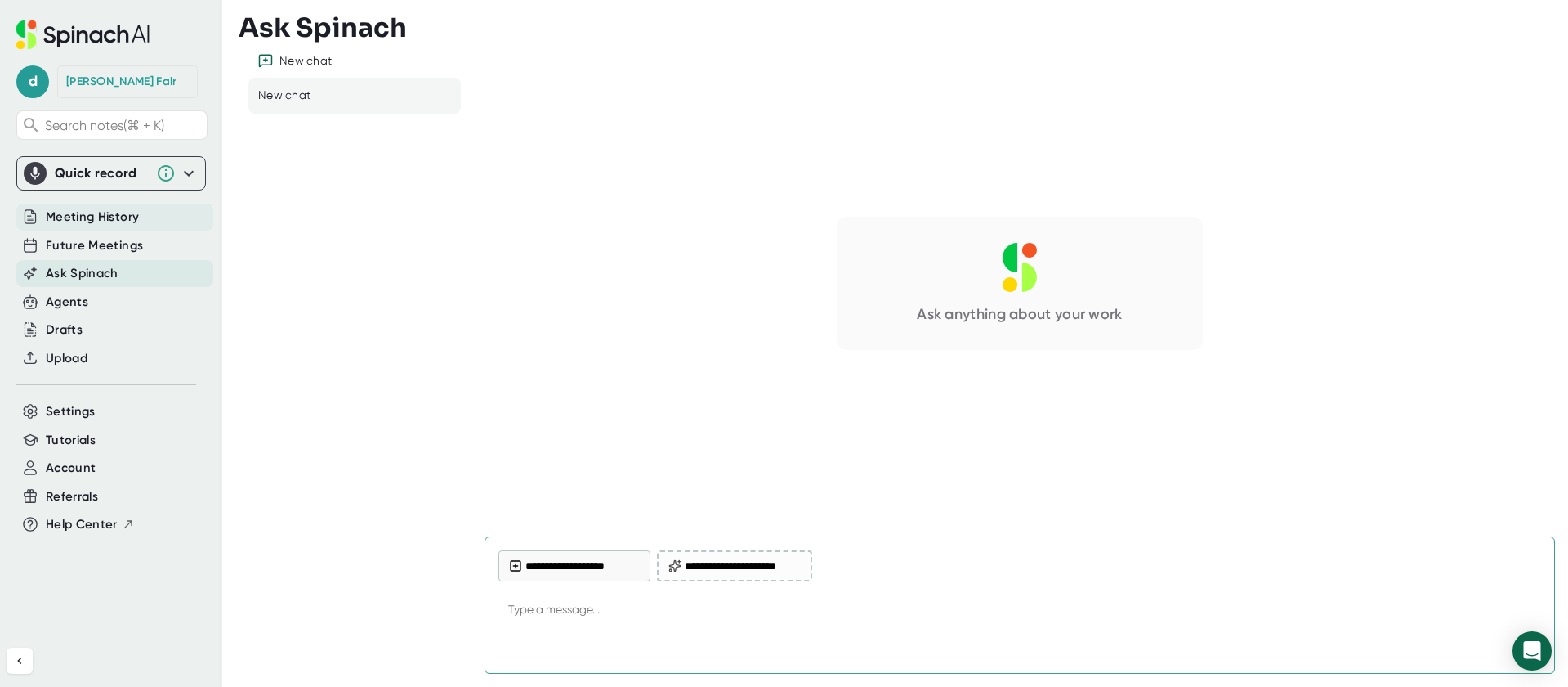
type textarea "x"
click at [95, 220] on span "Meeting History" at bounding box center [92, 217] width 93 height 19
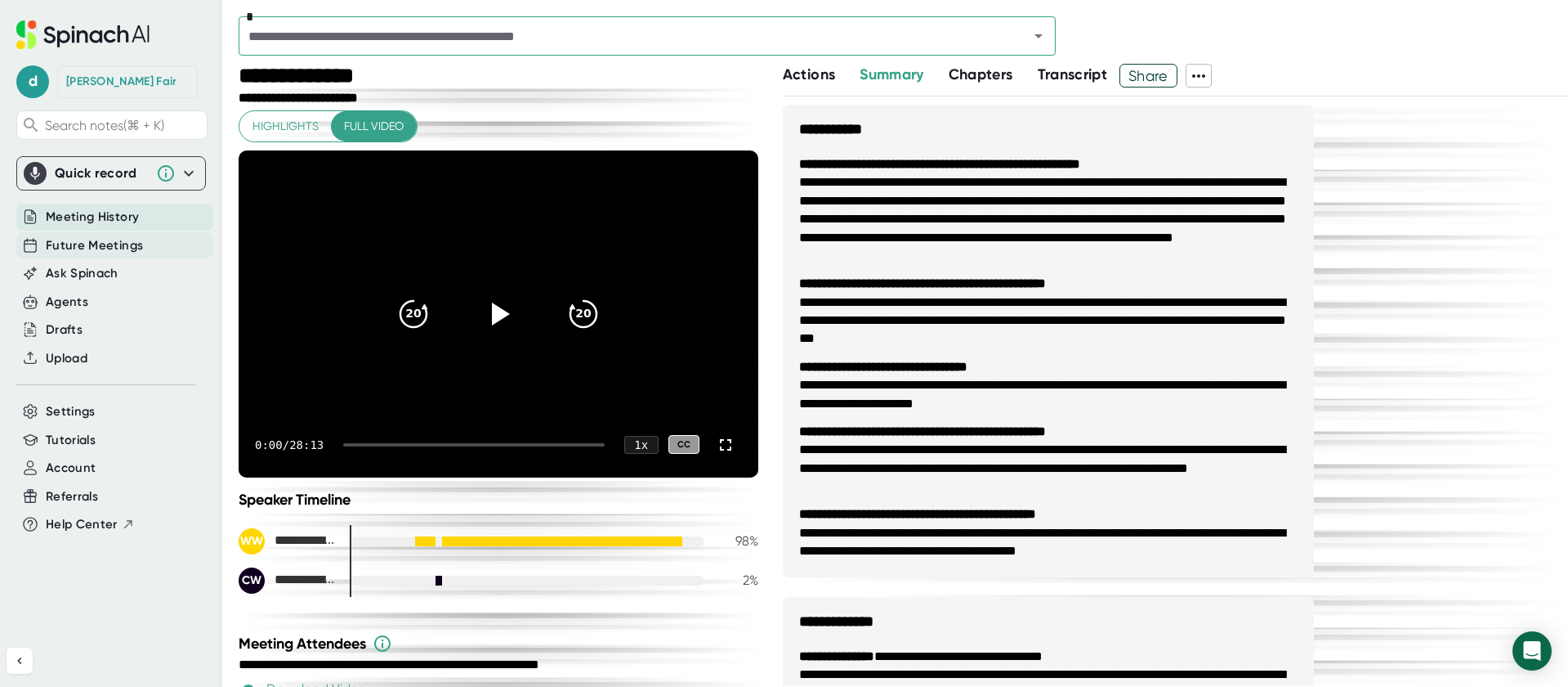
click at [115, 248] on span "Future Meetings" at bounding box center [94, 246] width 98 height 19
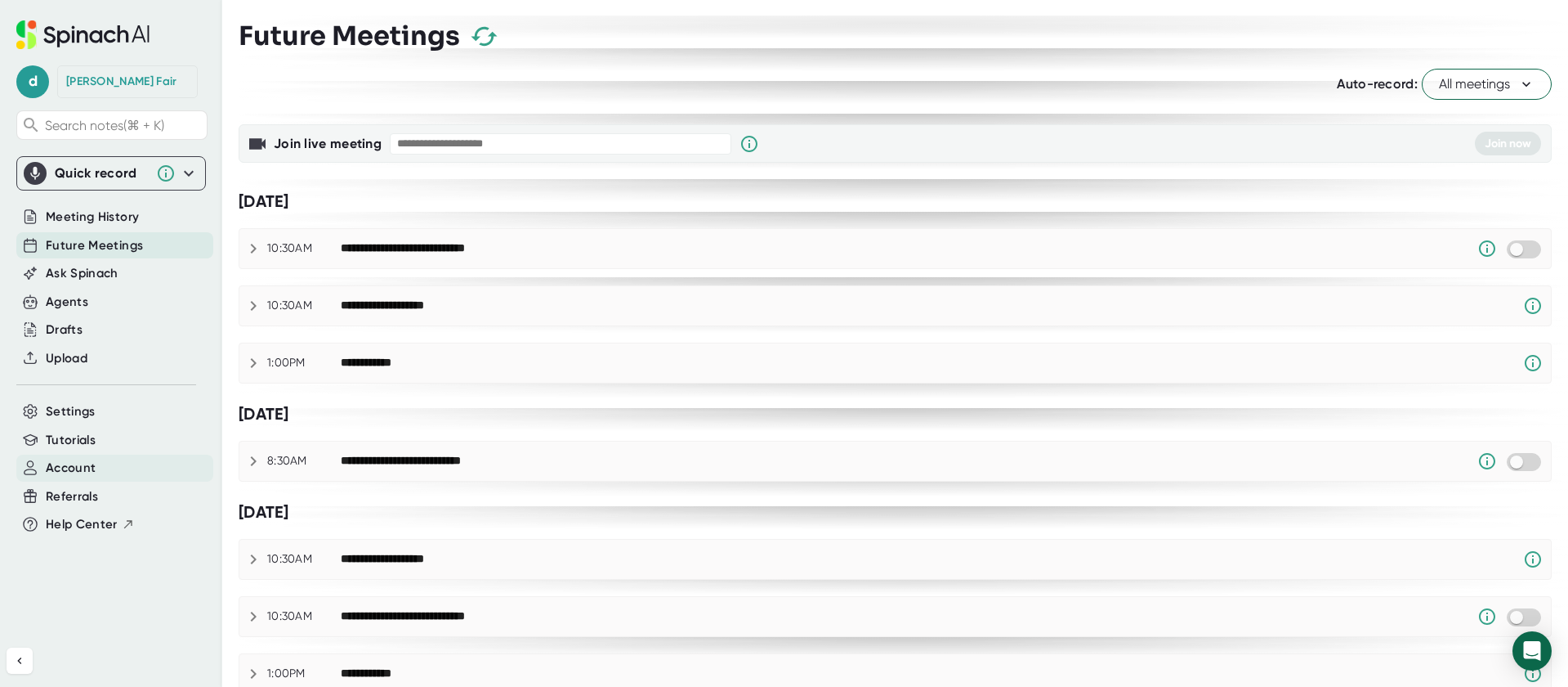
click at [84, 474] on span "Account" at bounding box center [71, 468] width 50 height 19
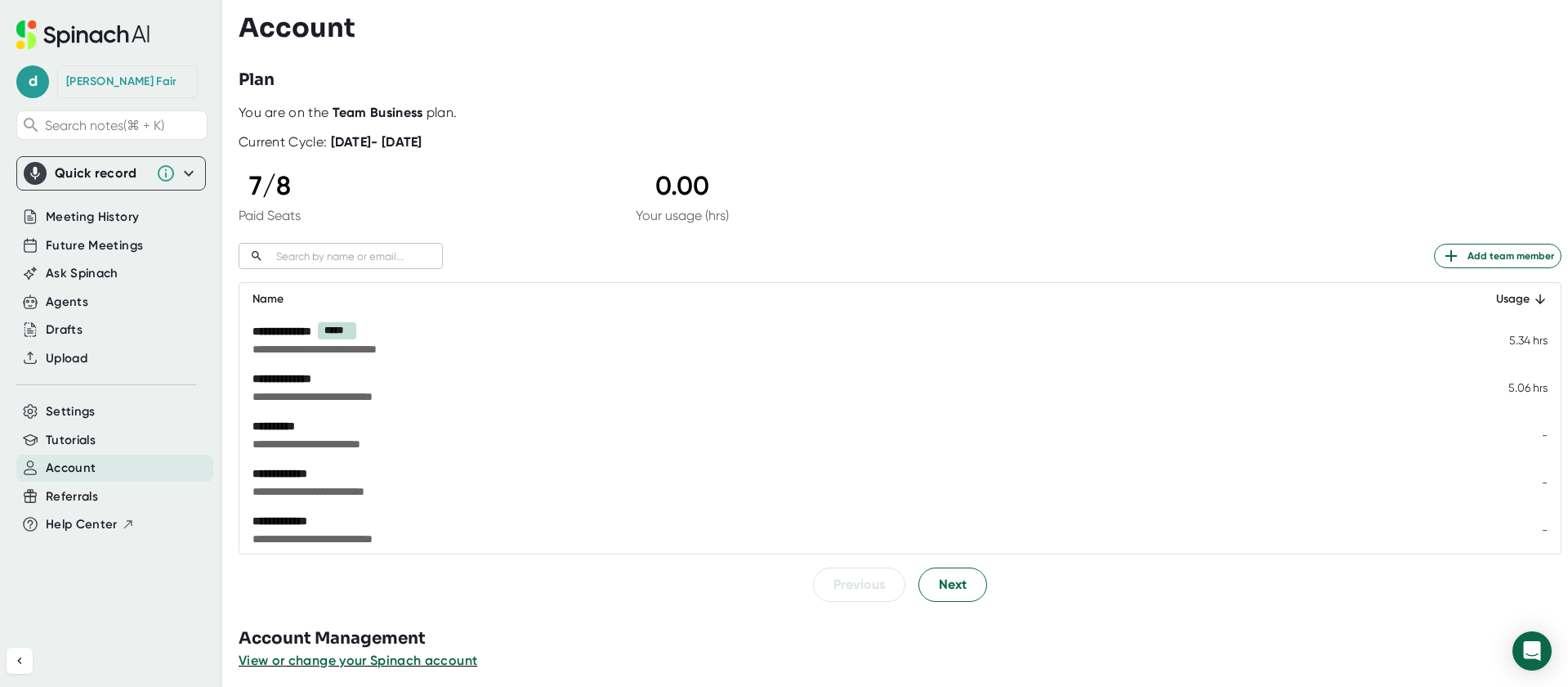
click at [1532, 436] on td "-" at bounding box center [1509, 434] width 101 height 47
click at [280, 425] on div "**********" at bounding box center [708, 425] width 910 height 16
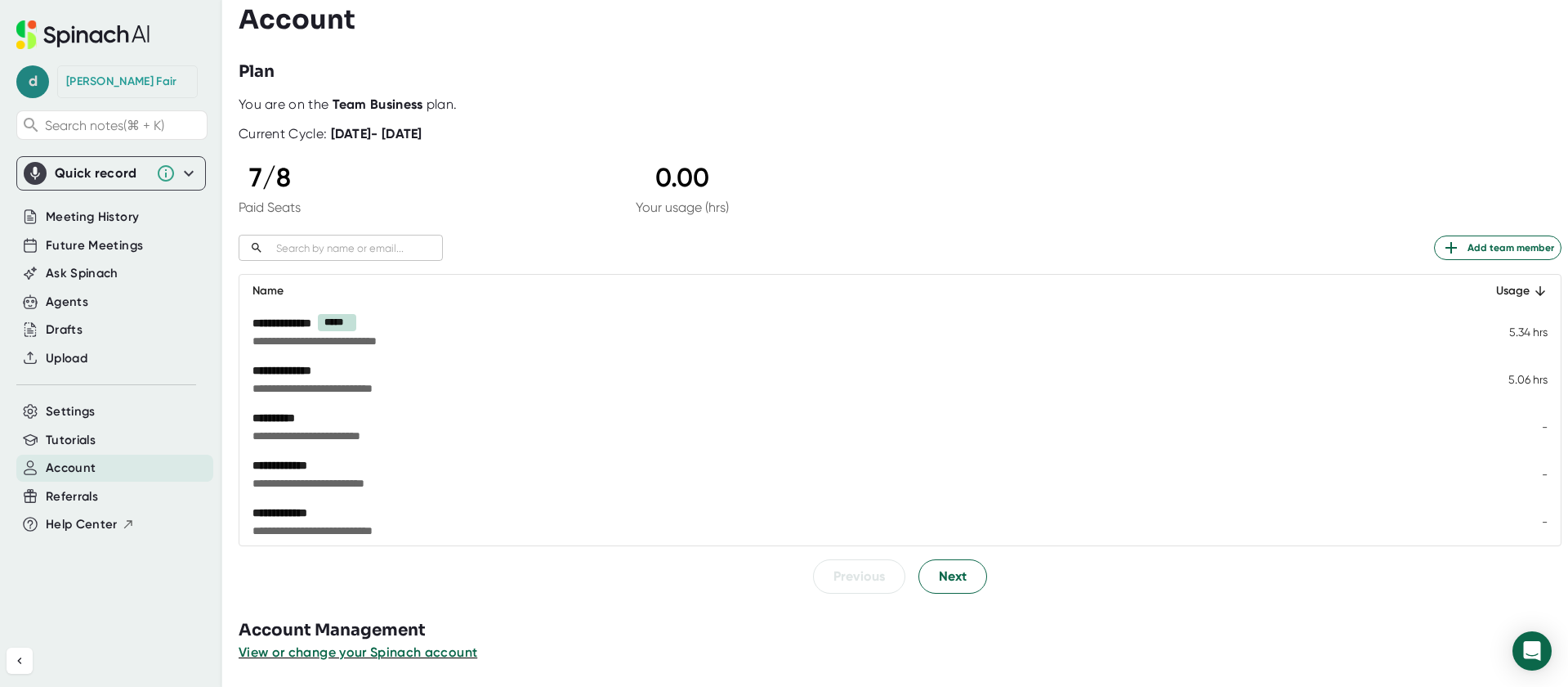
click at [22, 79] on span "d" at bounding box center [33, 82] width 33 height 33
click at [54, 198] on button "Logout" at bounding box center [106, 190] width 162 height 28
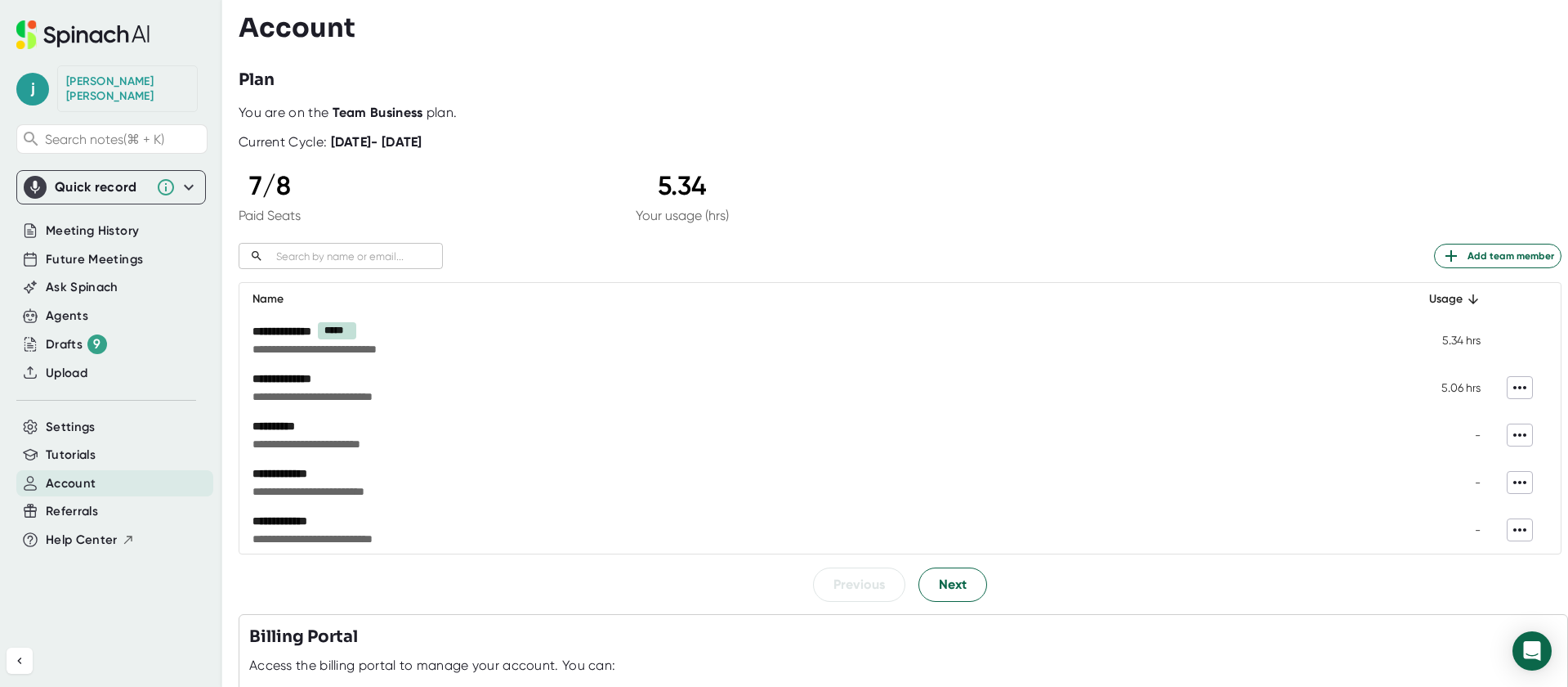
click at [1521, 436] on icon at bounding box center [1520, 435] width 13 height 3
click at [263, 425] on div at bounding box center [784, 344] width 1568 height 687
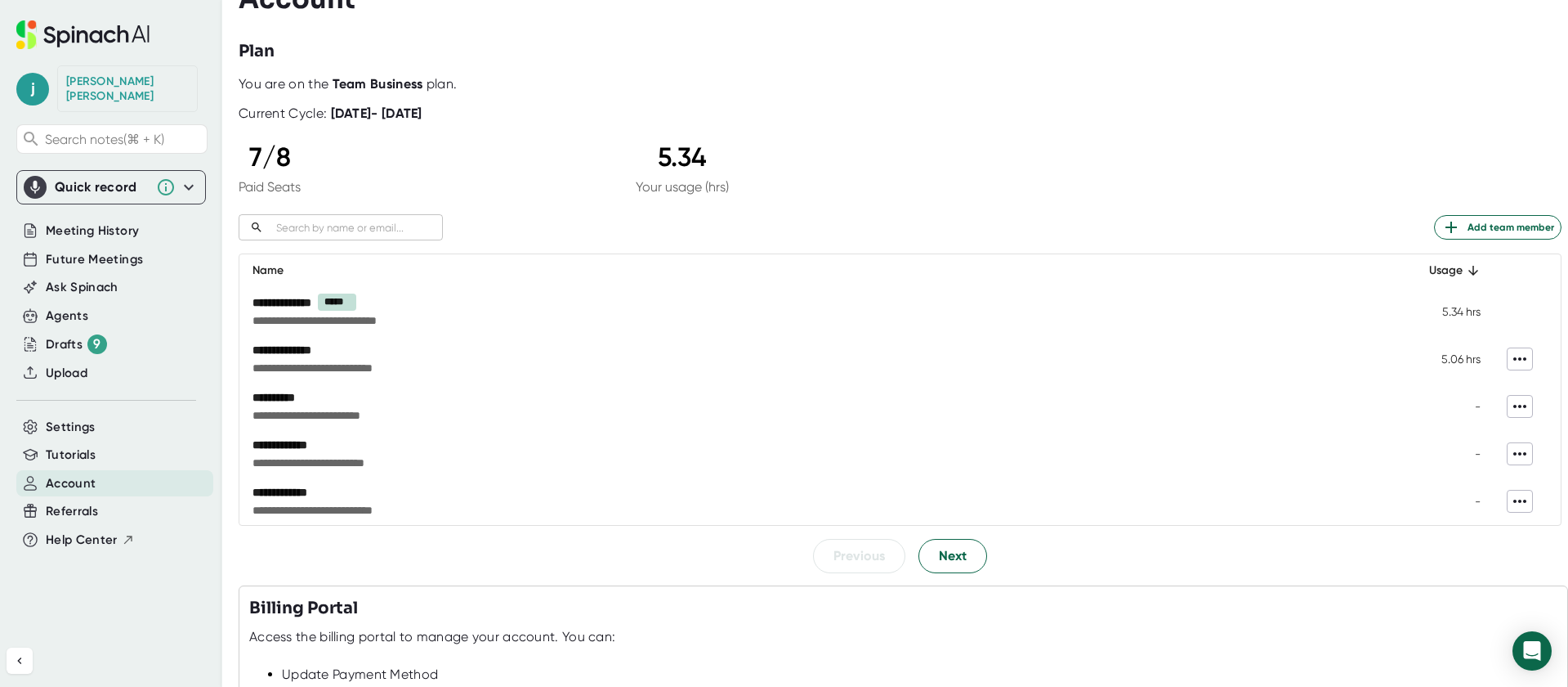
click at [277, 409] on td "**********" at bounding box center [815, 406] width 1154 height 47
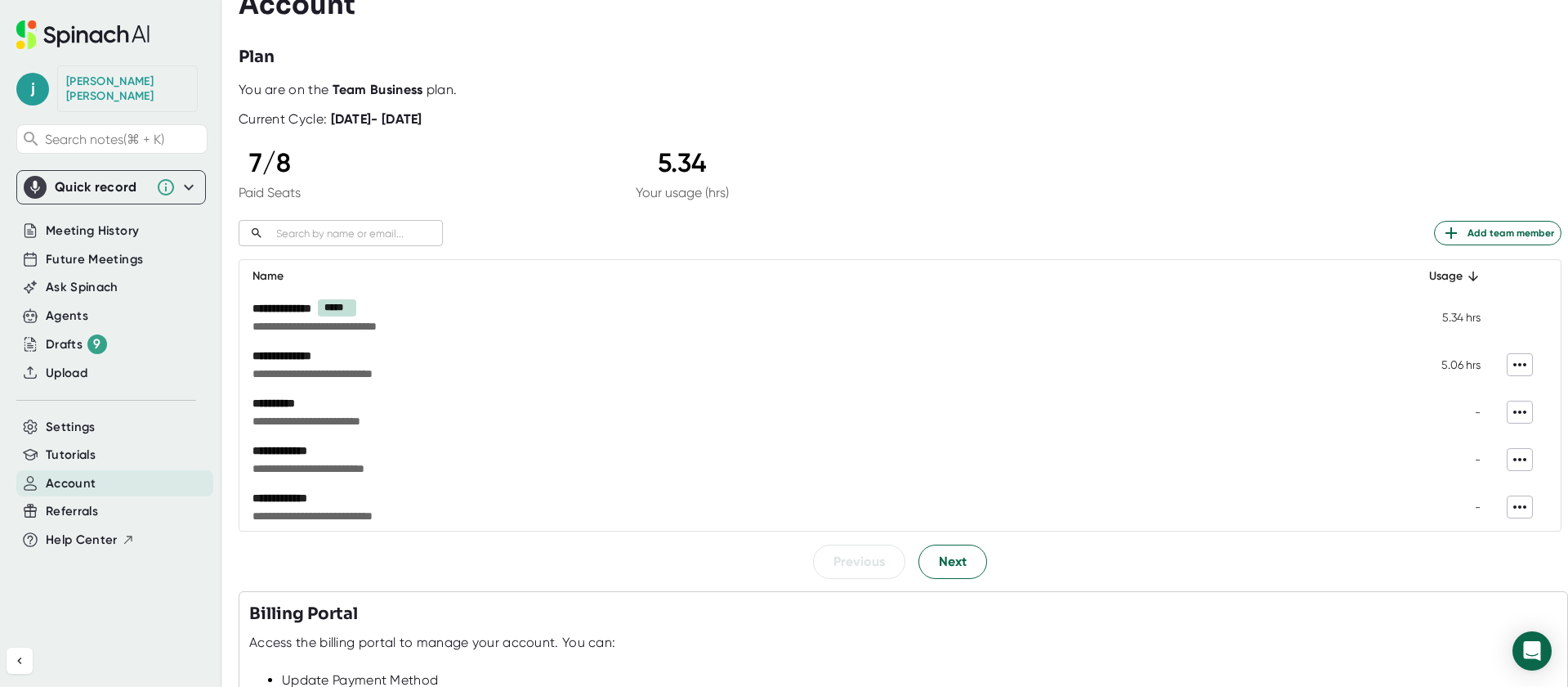
scroll to position [23, 0]
click at [1521, 413] on icon at bounding box center [1520, 411] width 20 height 20
click at [1517, 450] on div "Remove" at bounding box center [1517, 446] width 51 height 16
click at [1483, 236] on span "Add team member" at bounding box center [1498, 232] width 113 height 20
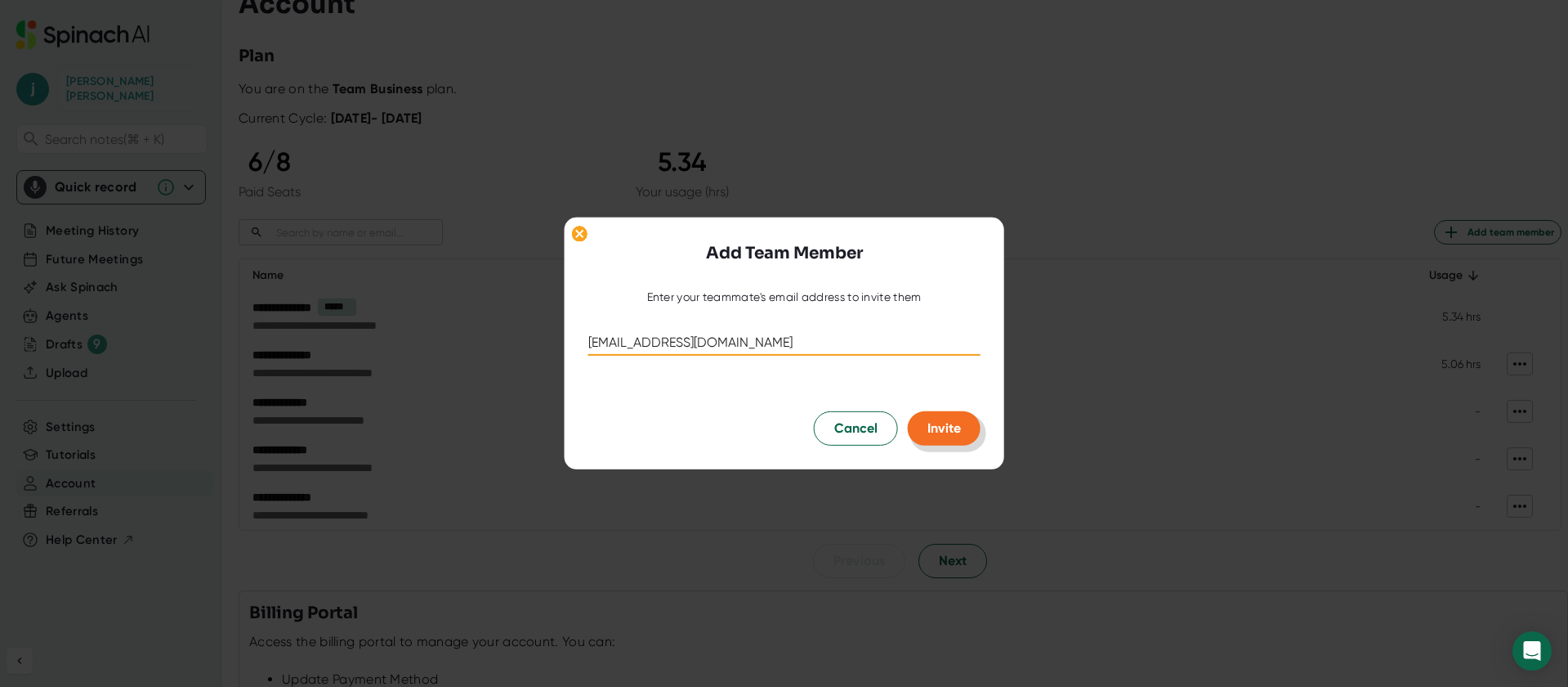
type input "[EMAIL_ADDRESS][DOMAIN_NAME]"
click at [945, 431] on span "Invite" at bounding box center [944, 428] width 34 height 16
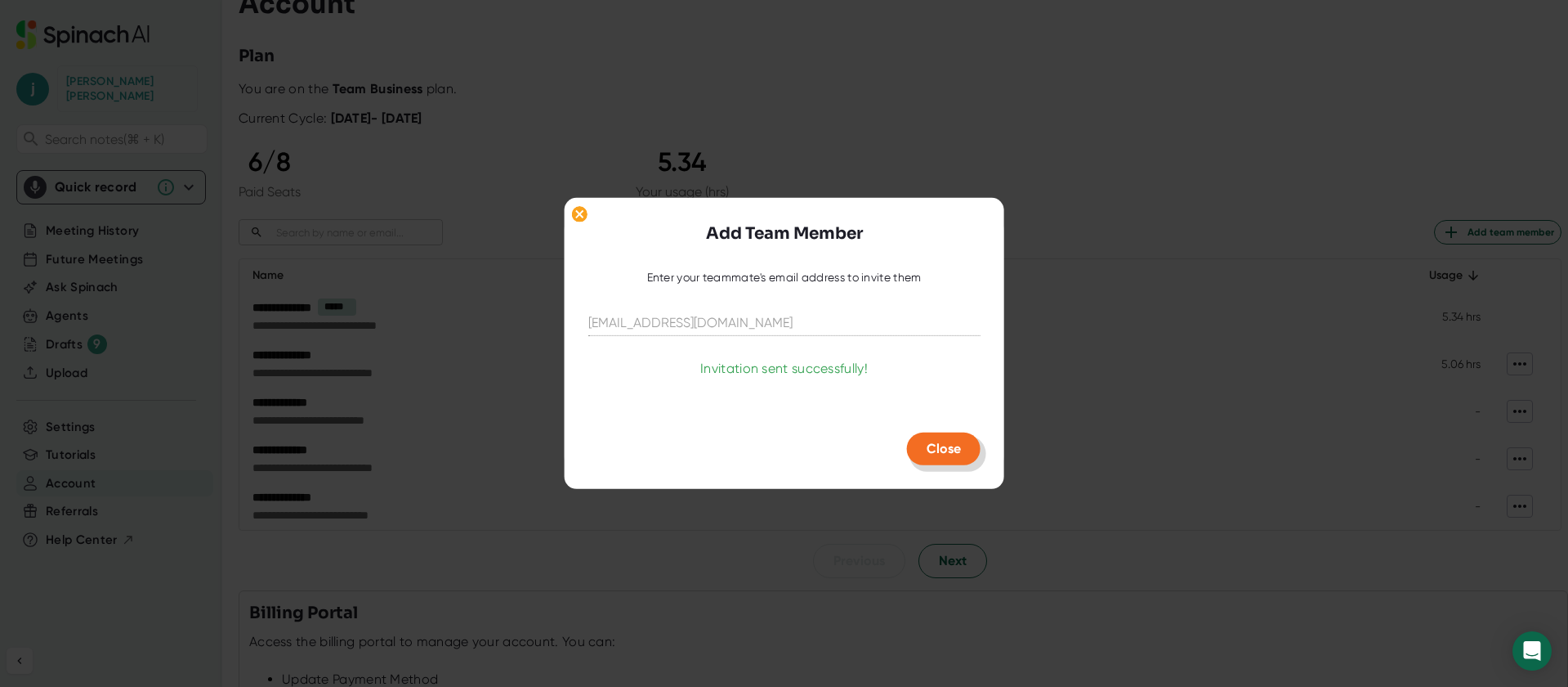
click at [941, 446] on span "Close" at bounding box center [944, 448] width 35 height 16
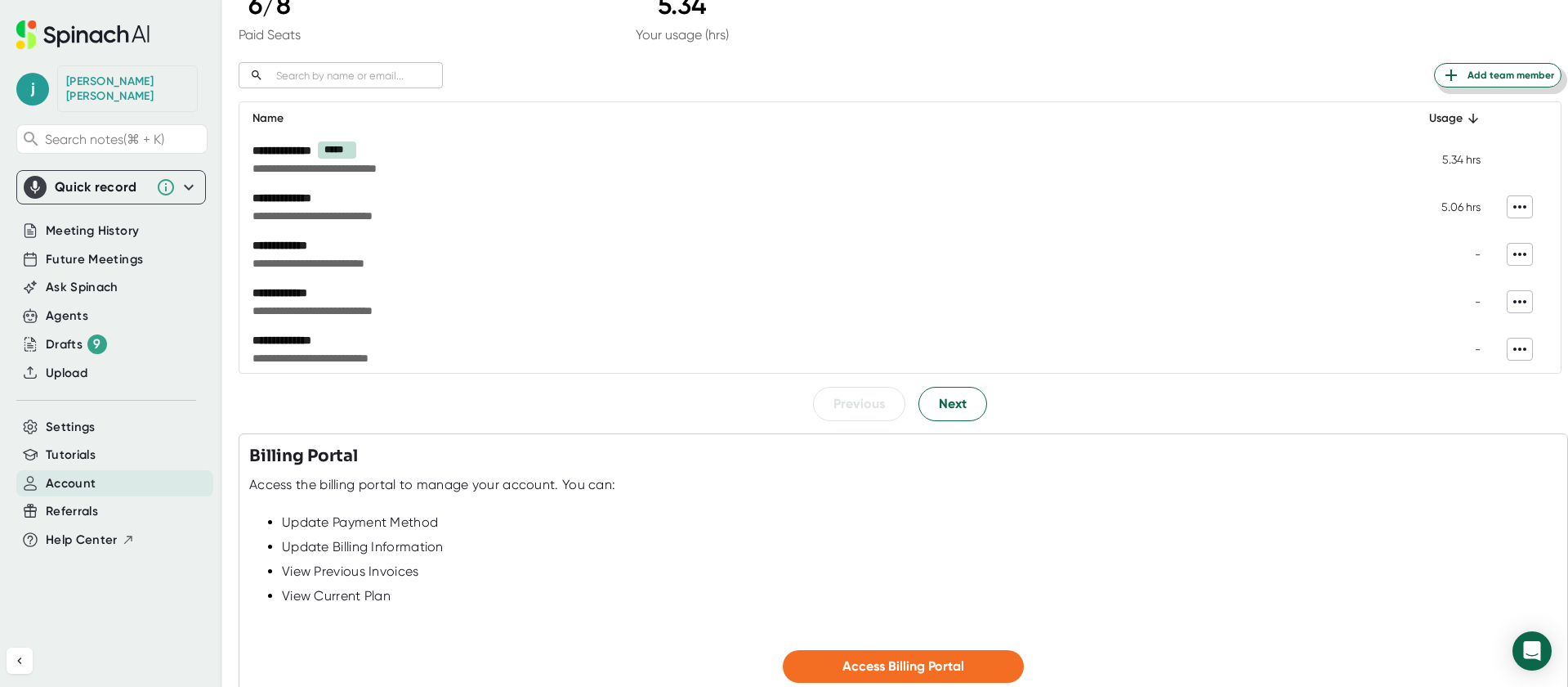
scroll to position [311, 0]
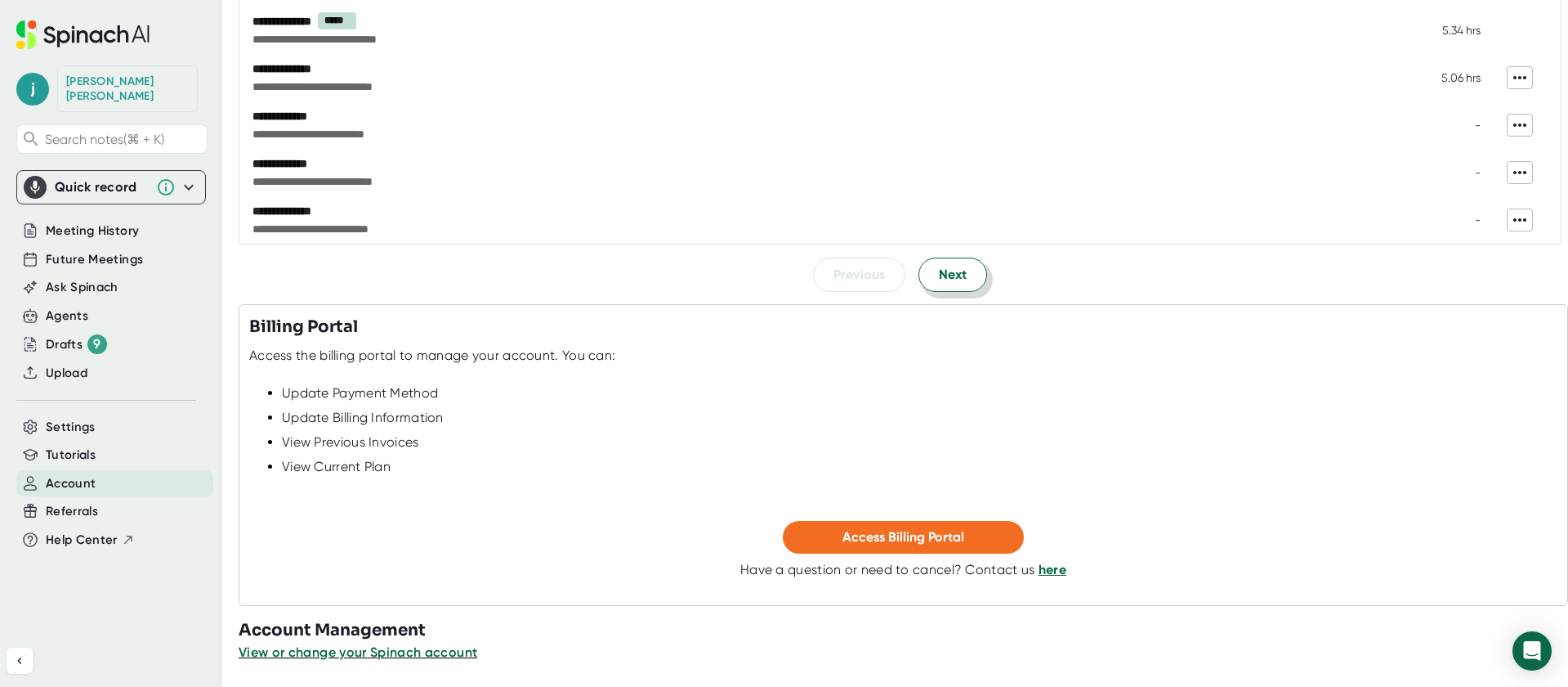
click at [958, 269] on span "Next" at bounding box center [953, 274] width 28 height 20
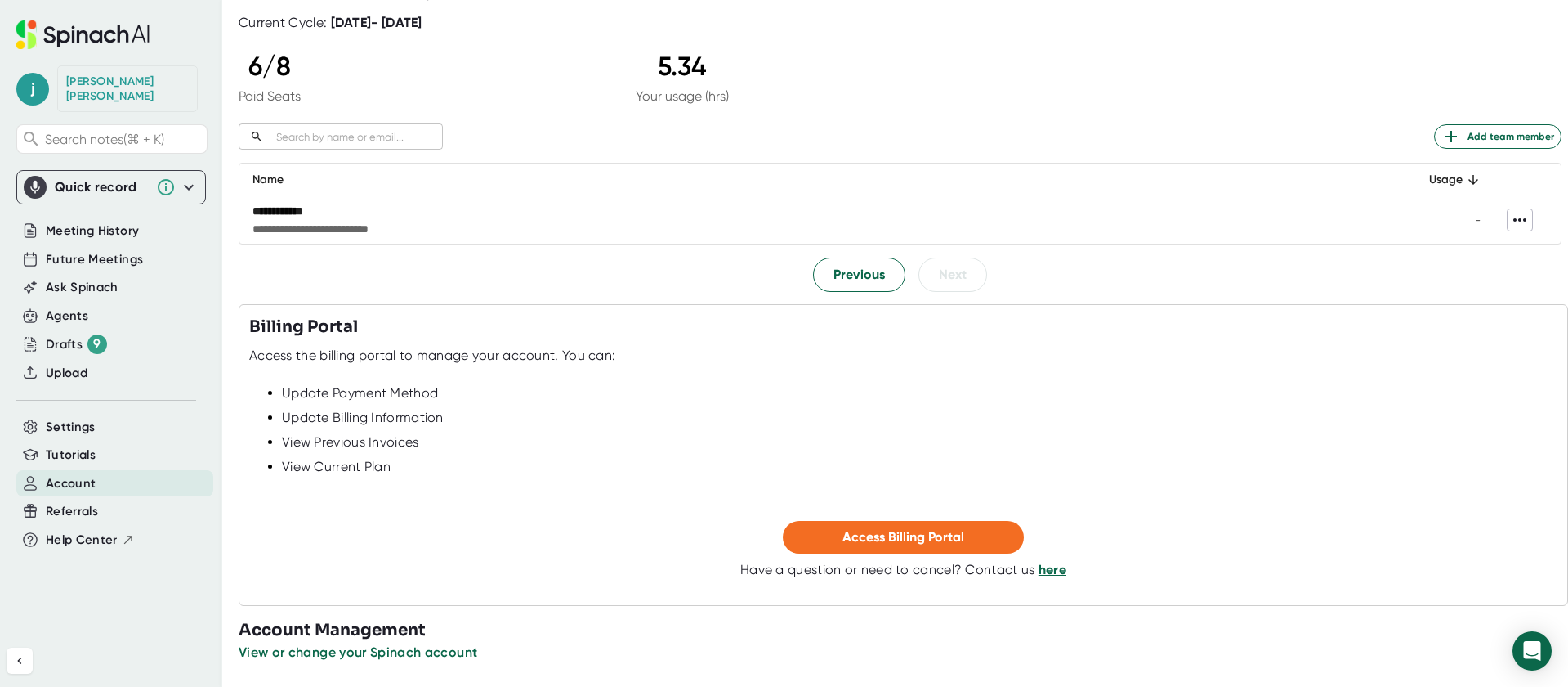
scroll to position [119, 0]
click at [876, 278] on span "Previous" at bounding box center [860, 274] width 52 height 20
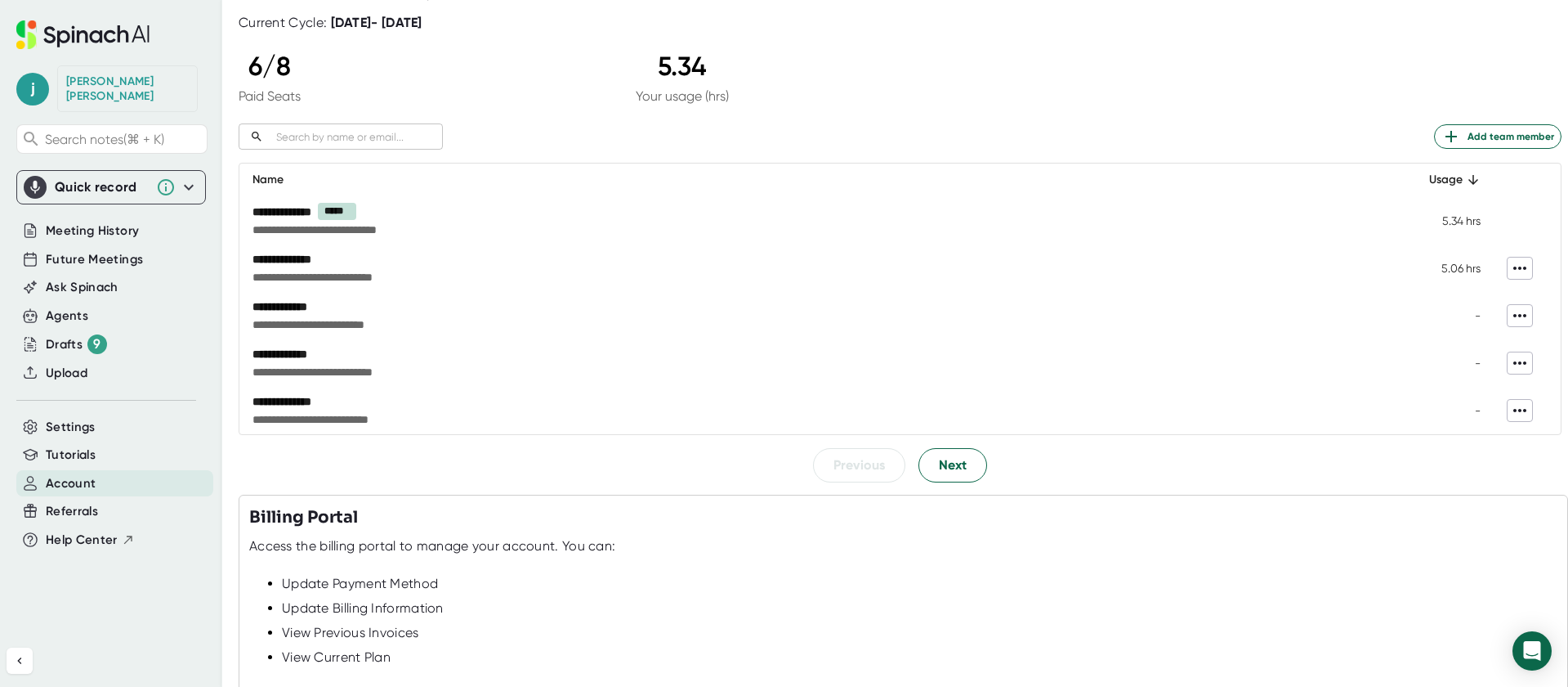
scroll to position [0, 0]
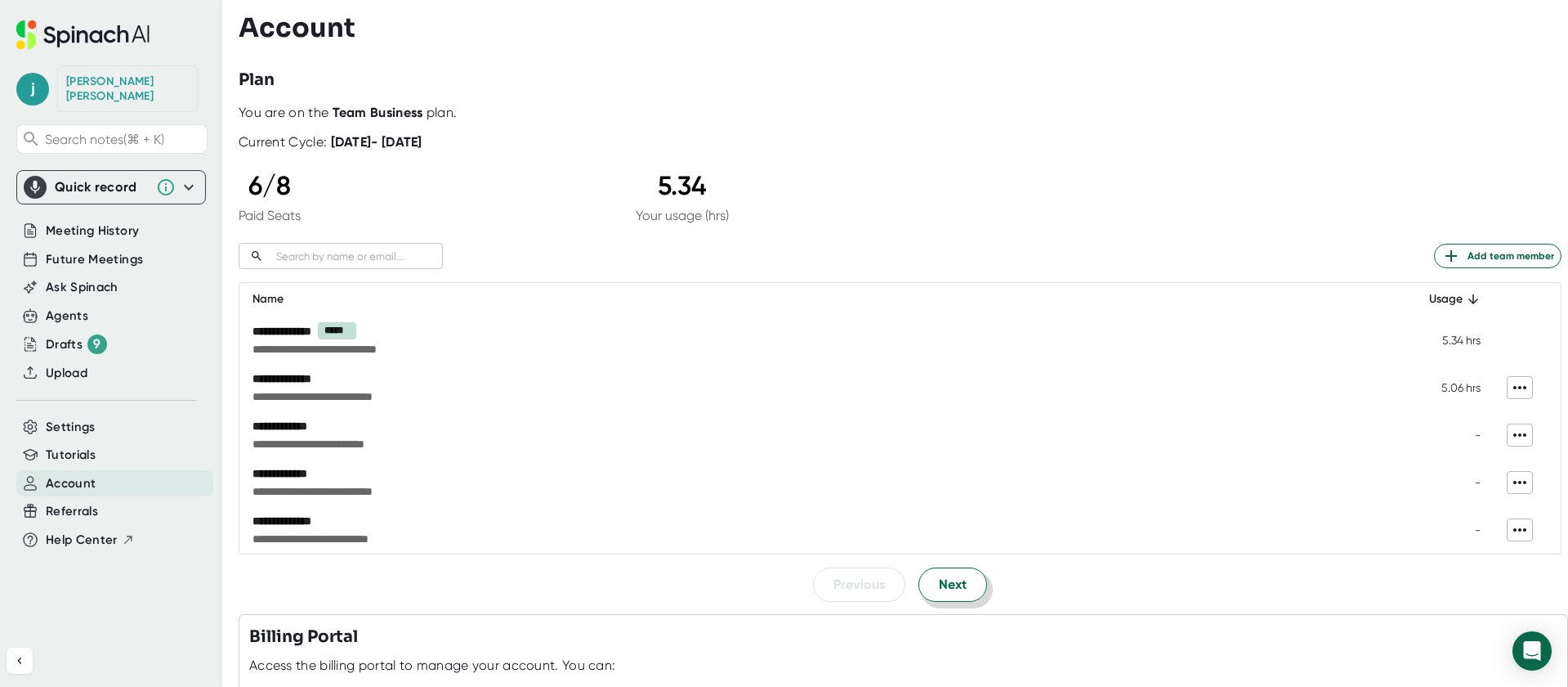
click at [952, 587] on span "Next" at bounding box center [953, 584] width 28 height 20
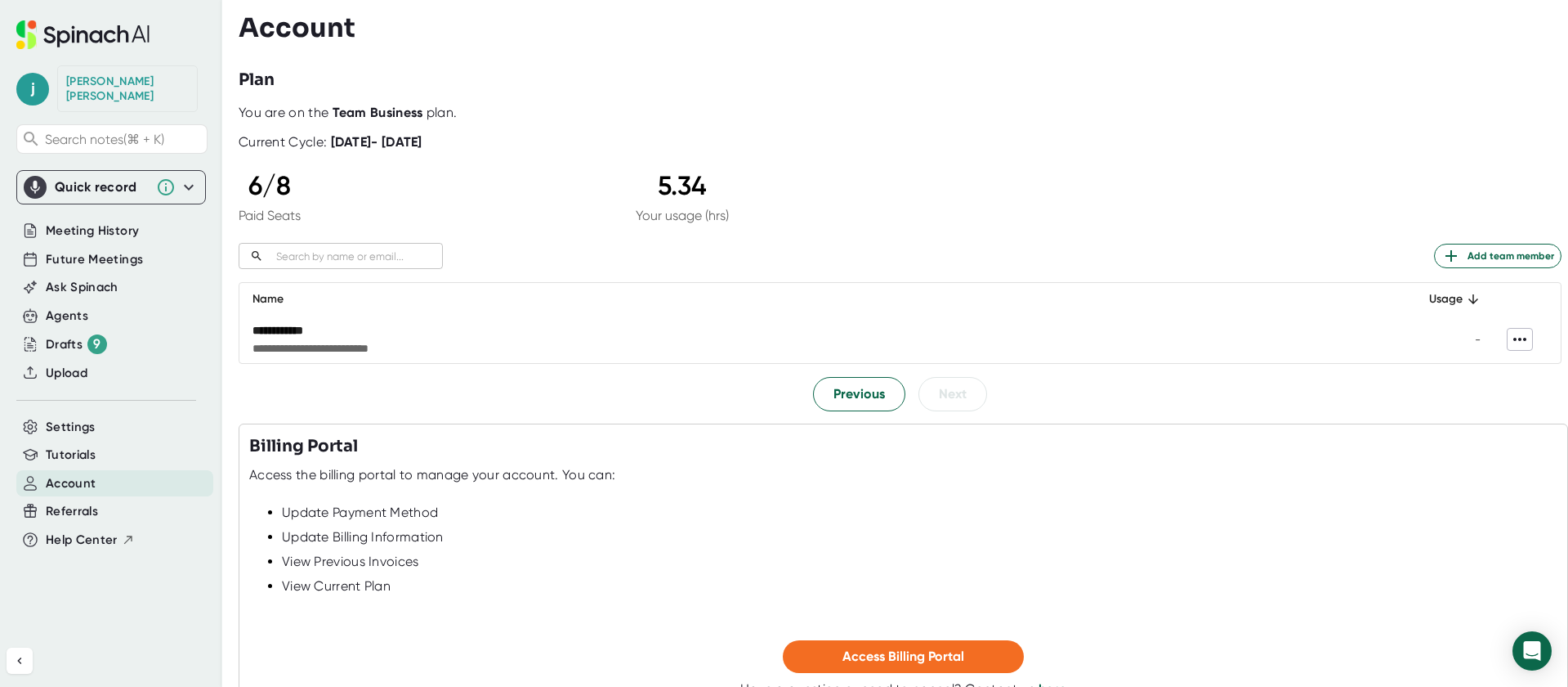
scroll to position [1, 0]
click at [79, 334] on div "Drafts 9" at bounding box center [76, 344] width 61 height 20
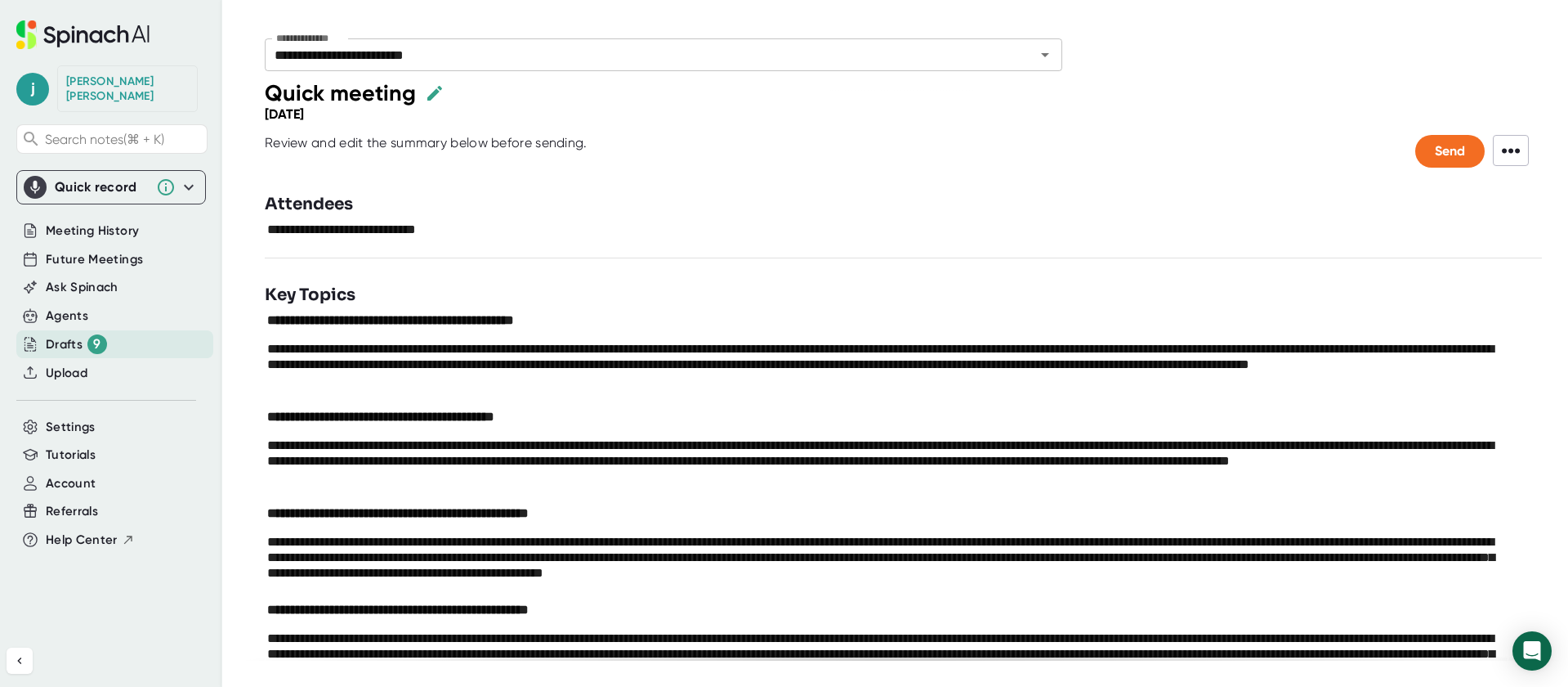
scroll to position [3, 0]
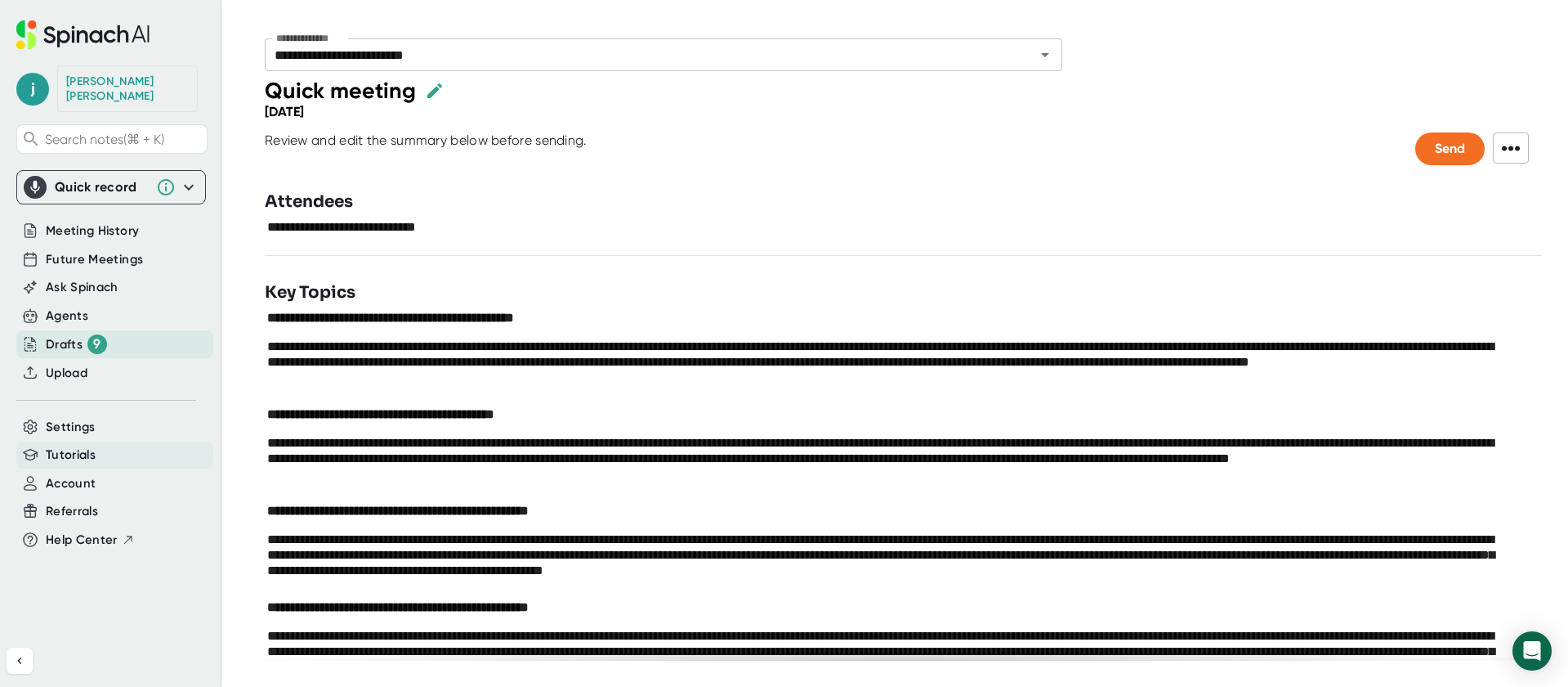
click at [60, 445] on span "Tutorials" at bounding box center [71, 455] width 50 height 19
